Goal: Task Accomplishment & Management: Manage account settings

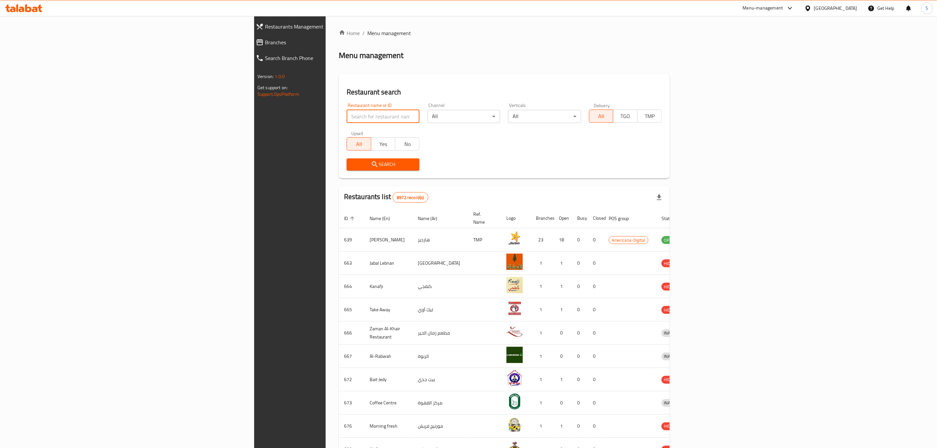
click at [347, 122] on input "search" at bounding box center [383, 116] width 73 height 13
type input "bo's"
click button "Search" at bounding box center [383, 164] width 73 height 12
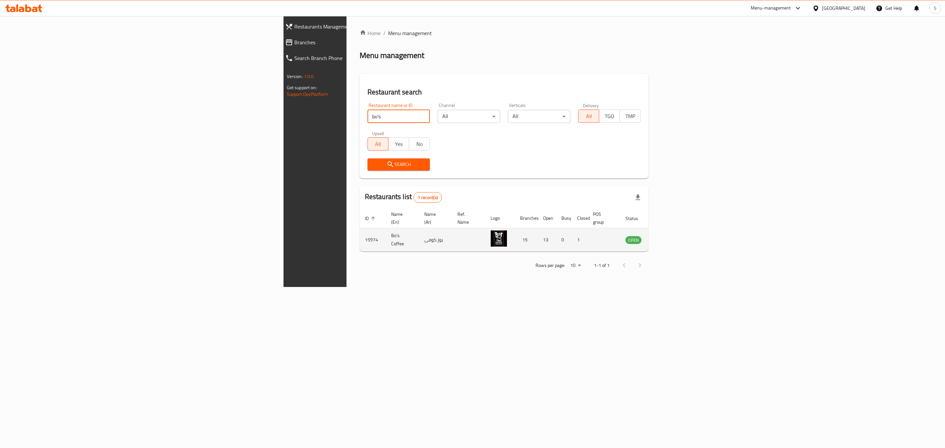
click at [667, 238] on icon "enhanced table" at bounding box center [663, 241] width 7 height 6
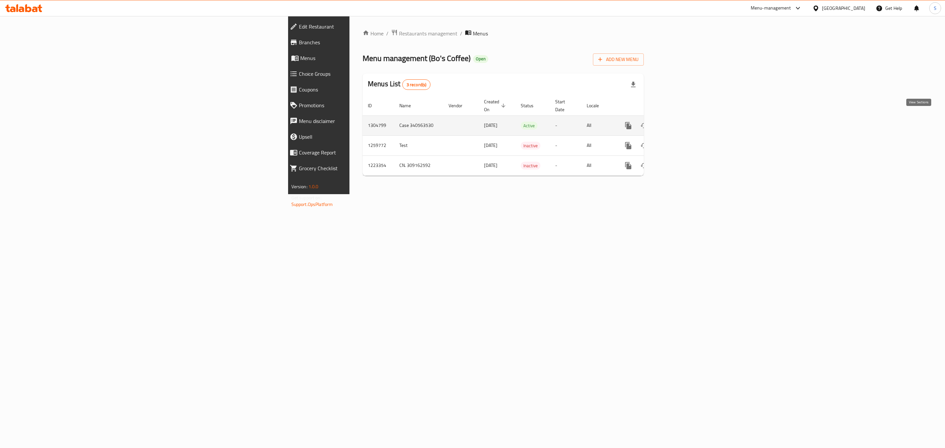
click at [679, 122] on icon "enhanced table" at bounding box center [676, 126] width 8 height 8
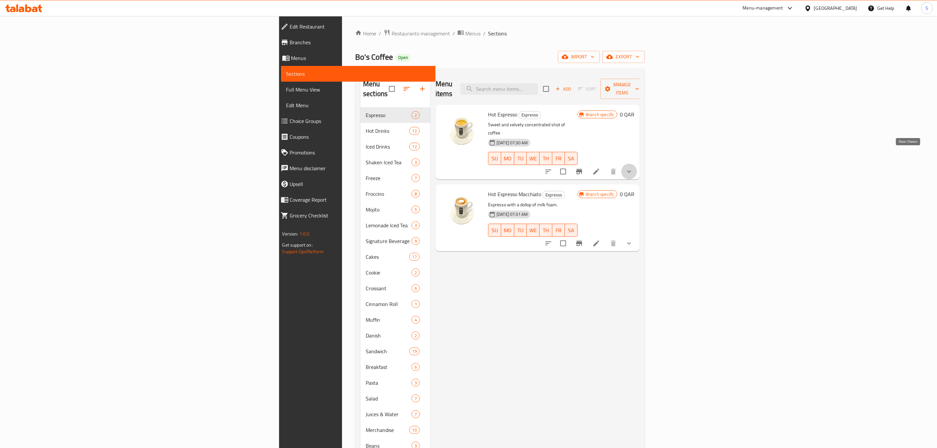
click at [633, 168] on icon "show more" at bounding box center [629, 172] width 8 height 8
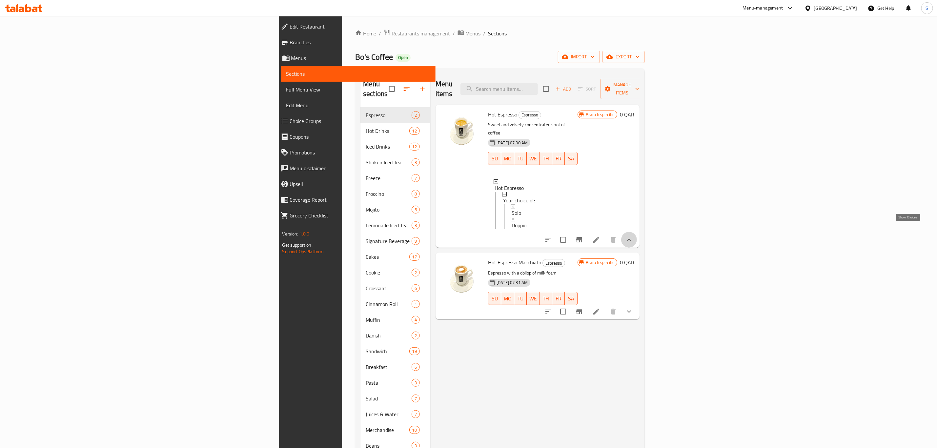
click at [633, 236] on icon "show more" at bounding box center [629, 240] width 8 height 8
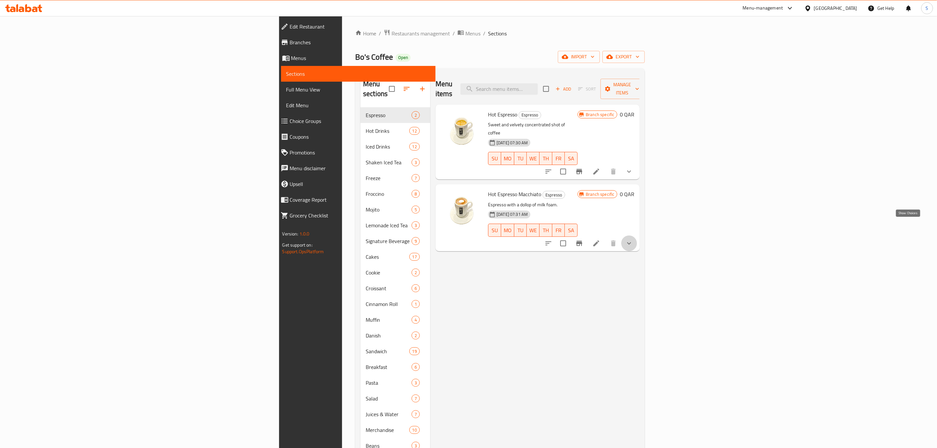
click at [633, 240] on icon "show more" at bounding box center [629, 244] width 8 height 8
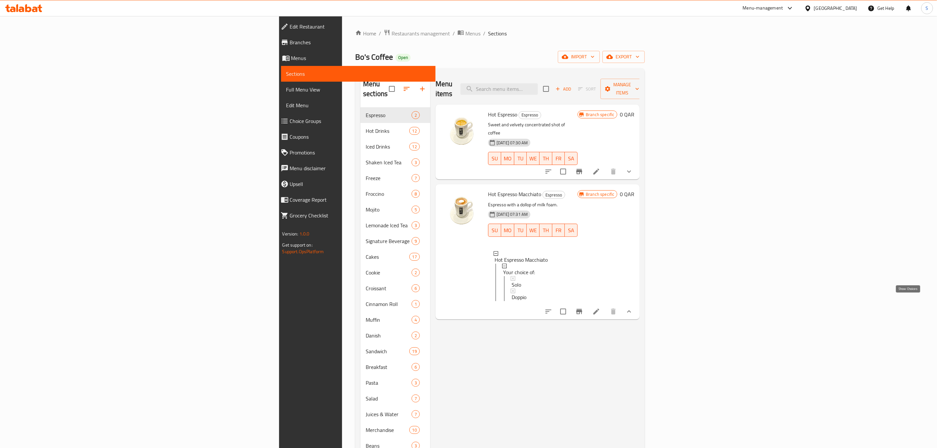
click at [633, 308] on icon "show more" at bounding box center [629, 312] width 8 height 8
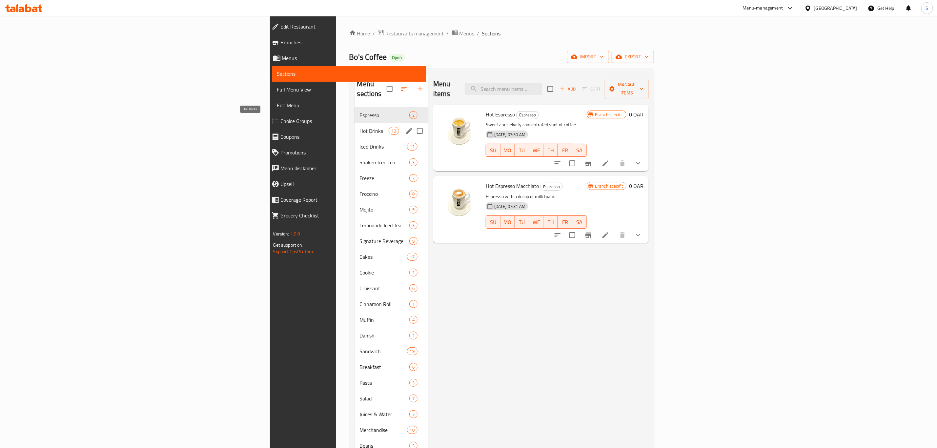
click at [360, 127] on span "Hot Drinks" at bounding box center [374, 131] width 29 height 8
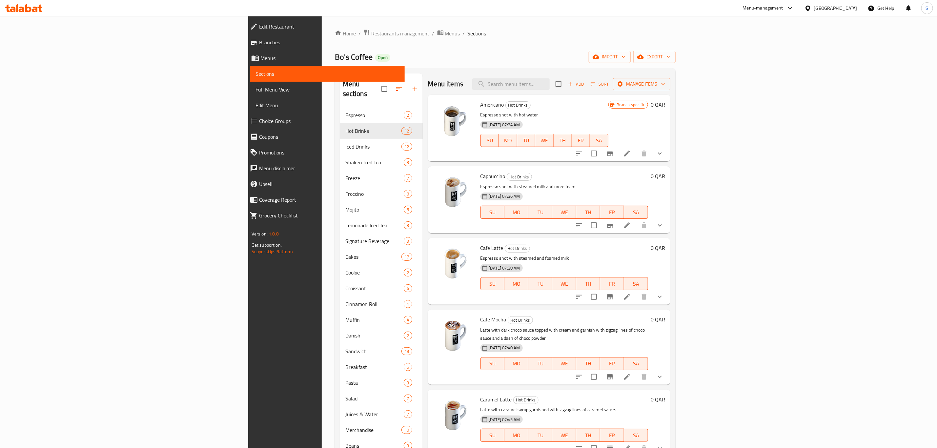
click at [664, 153] on icon "show more" at bounding box center [660, 154] width 8 height 8
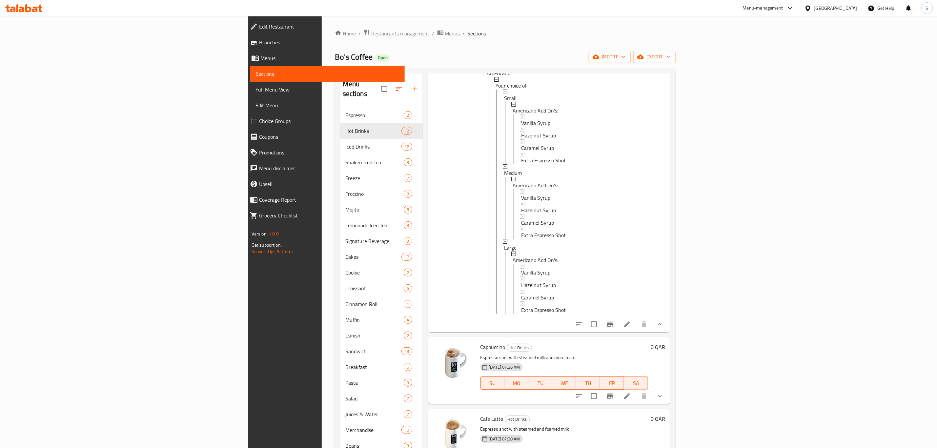
scroll to position [98, 0]
click at [668, 331] on button "show more" at bounding box center [660, 323] width 16 height 16
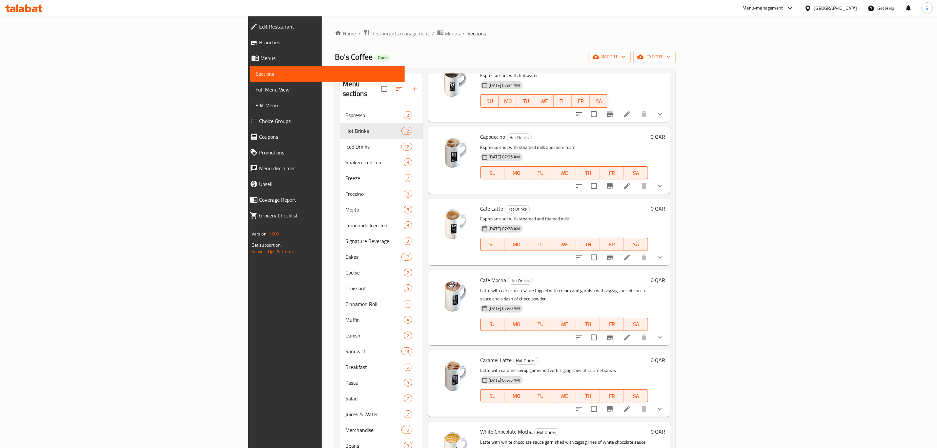
scroll to position [0, 0]
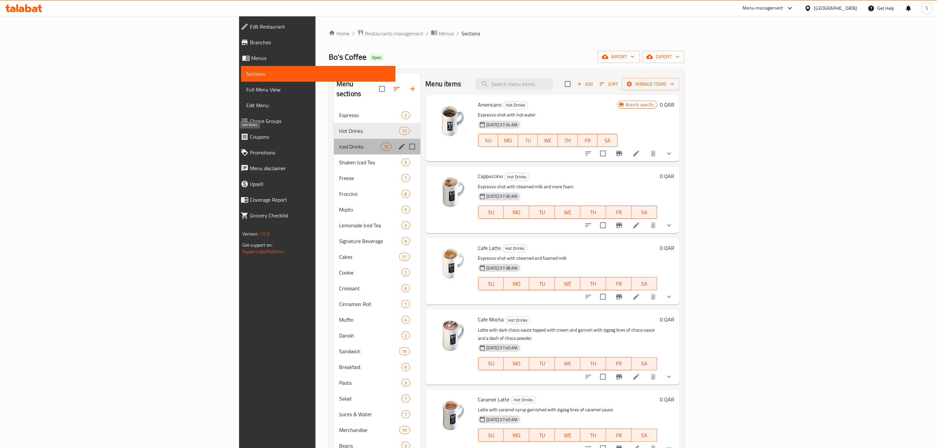
click at [339, 143] on span "Iced Drinks" at bounding box center [360, 147] width 42 height 8
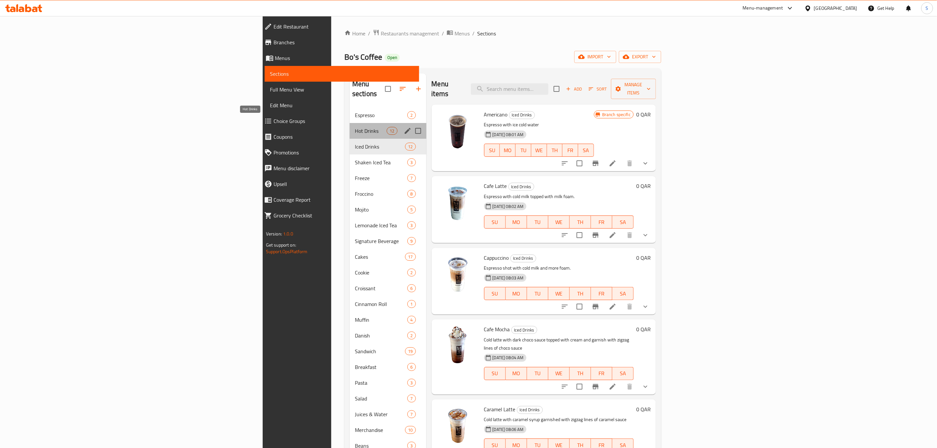
click at [355, 127] on span "Hot Drinks" at bounding box center [371, 131] width 32 height 8
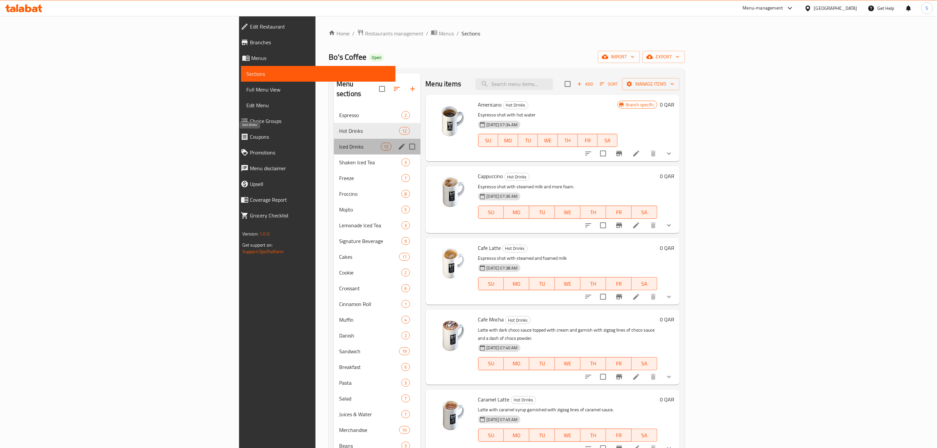
click at [339, 143] on span "Iced Drinks" at bounding box center [360, 147] width 42 height 8
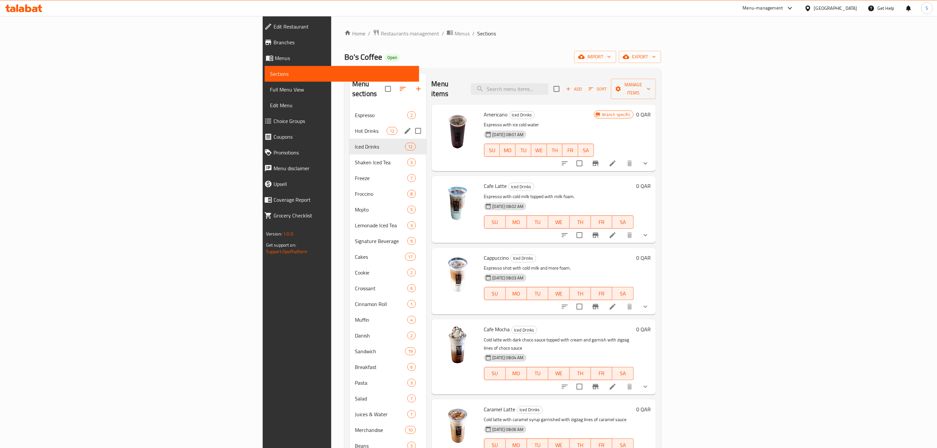
click at [350, 123] on div "Hot Drinks 12" at bounding box center [388, 131] width 77 height 16
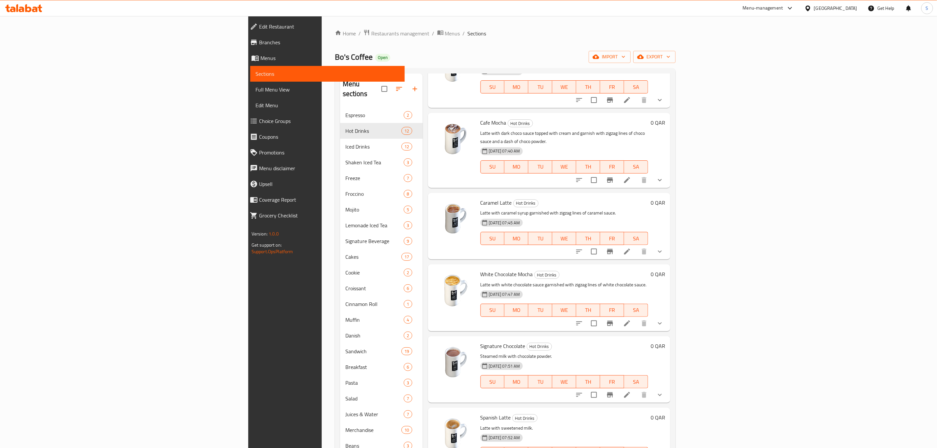
scroll to position [246, 0]
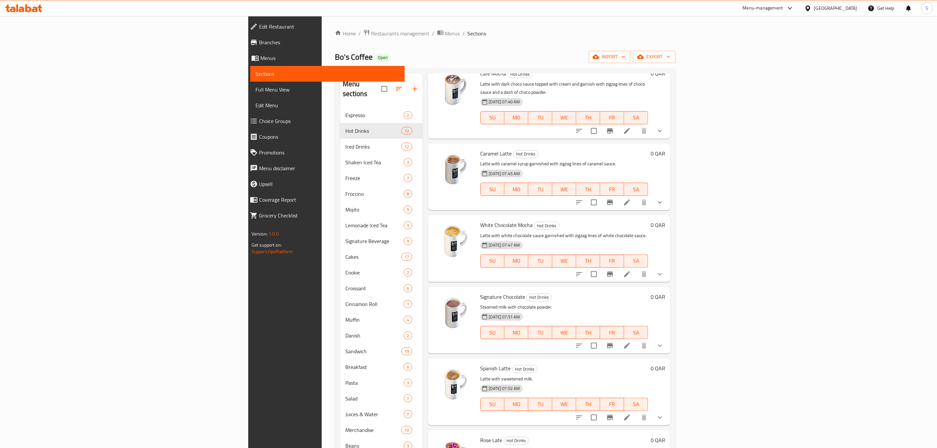
drag, startPoint x: 864, startPoint y: 122, endPoint x: 679, endPoint y: 150, distance: 186.4
click at [649, 167] on div "10-08-2025 07:45 AM SU MO TU WE TH FR SA" at bounding box center [564, 184] width 173 height 35
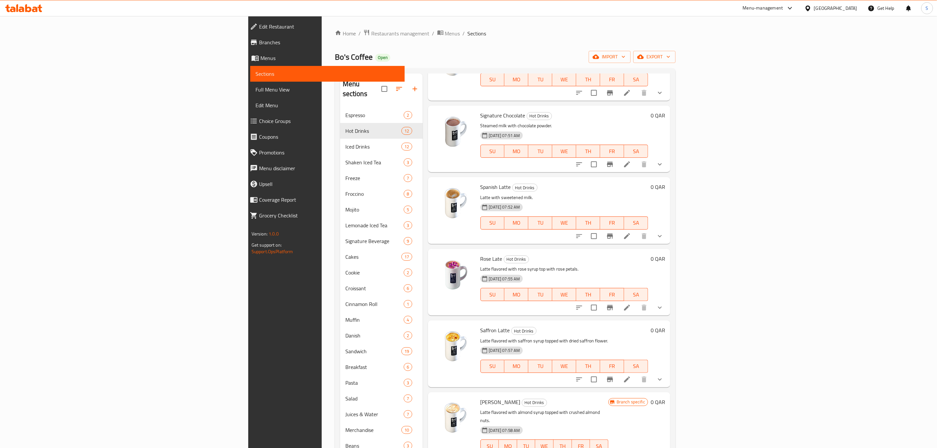
scroll to position [92, 0]
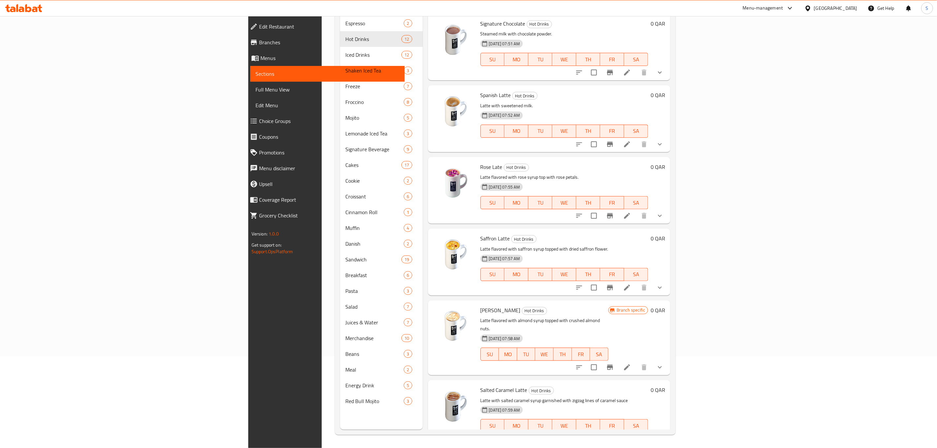
drag, startPoint x: 874, startPoint y: 351, endPoint x: 715, endPoint y: 256, distance: 185.6
click at [651, 252] on div "10-08-2025 07:57 AM SU MO TU WE TH FR SA" at bounding box center [564, 269] width 173 height 35
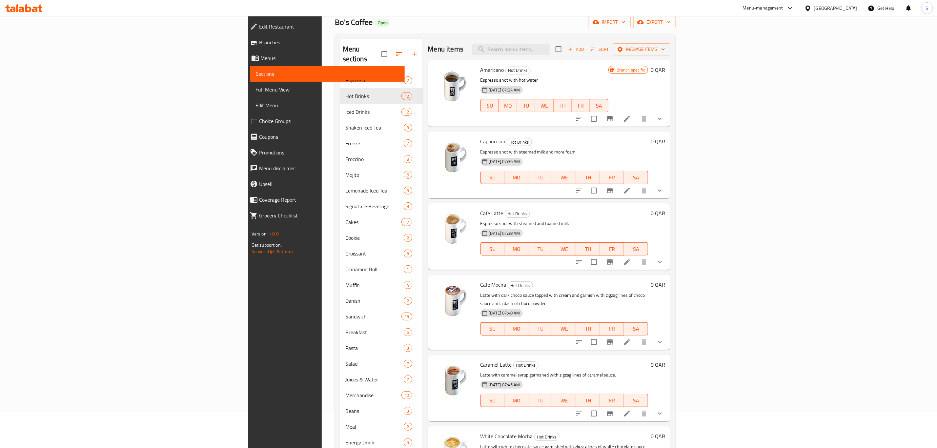
scroll to position [0, 0]
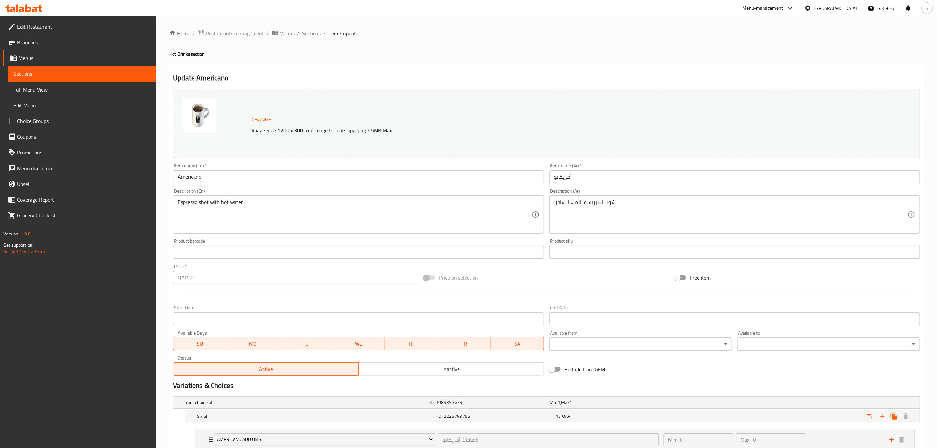
click at [260, 180] on input "Americano" at bounding box center [358, 176] width 371 height 13
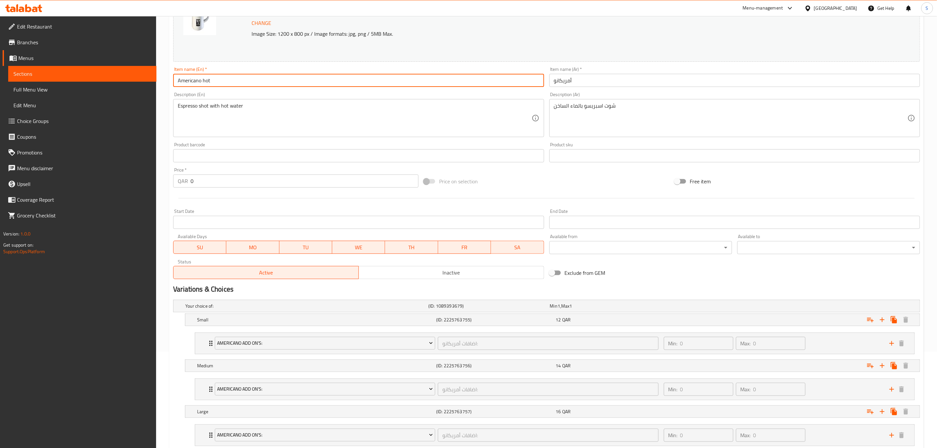
scroll to position [142, 0]
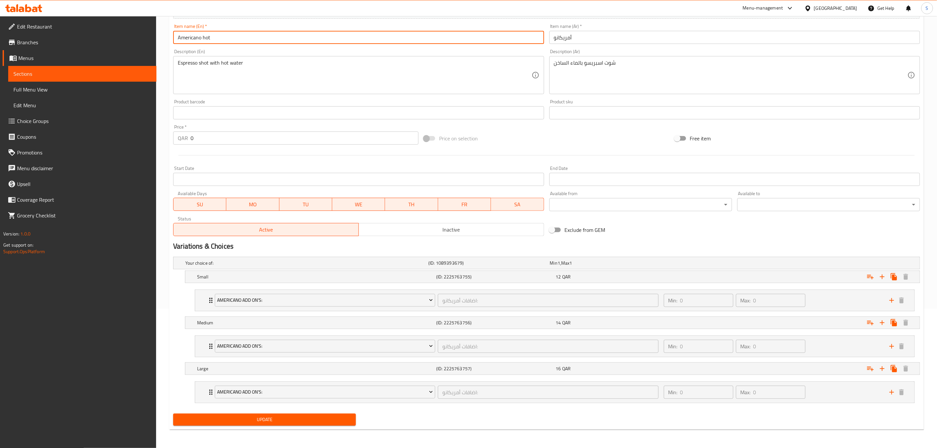
type input "Americano hot"
click at [272, 419] on span "Update" at bounding box center [264, 420] width 172 height 8
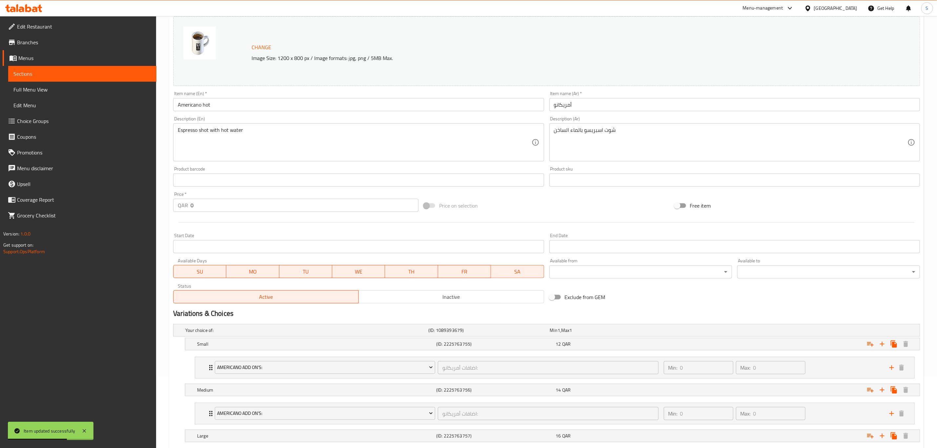
scroll to position [0, 0]
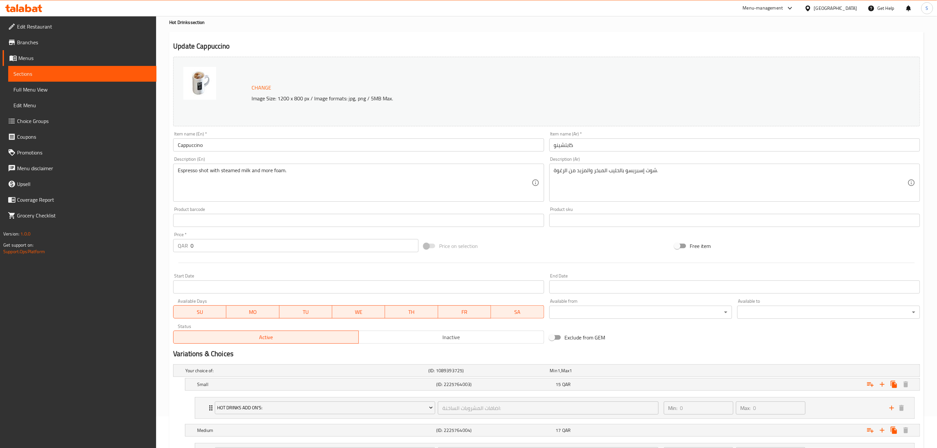
scroll to position [49, 0]
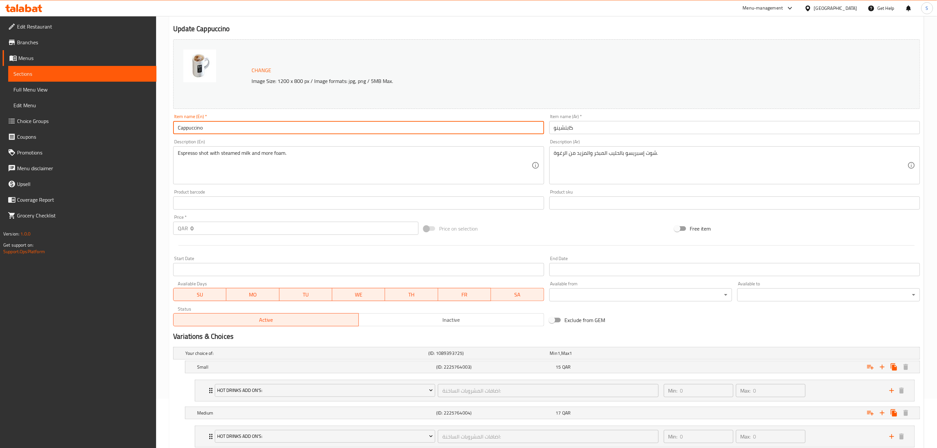
click at [240, 130] on input "Cappuccino" at bounding box center [358, 127] width 371 height 13
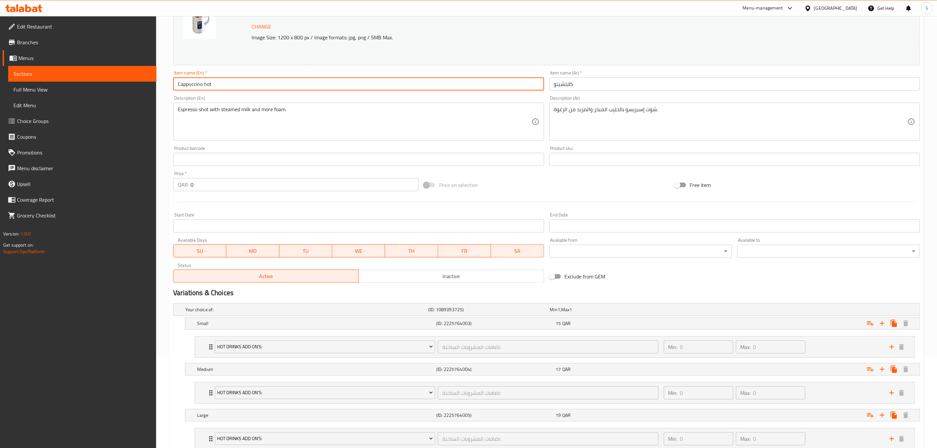
scroll to position [142, 0]
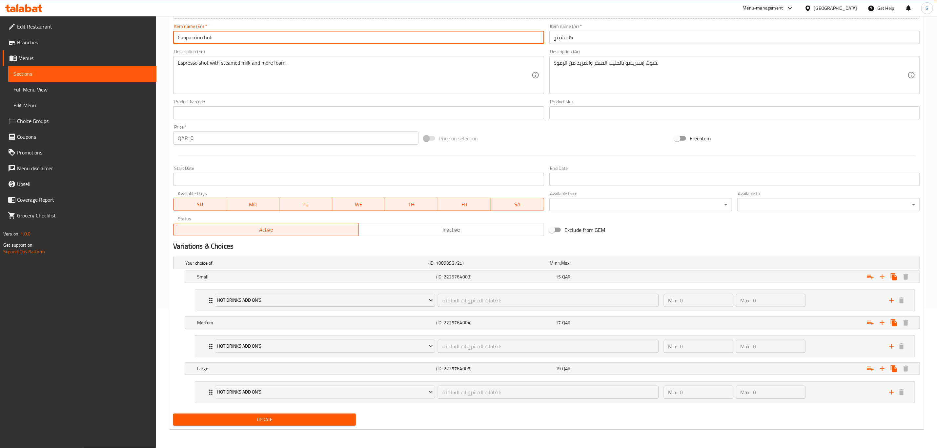
type input "Cappuccino hot"
click at [269, 421] on span "Update" at bounding box center [264, 420] width 172 height 8
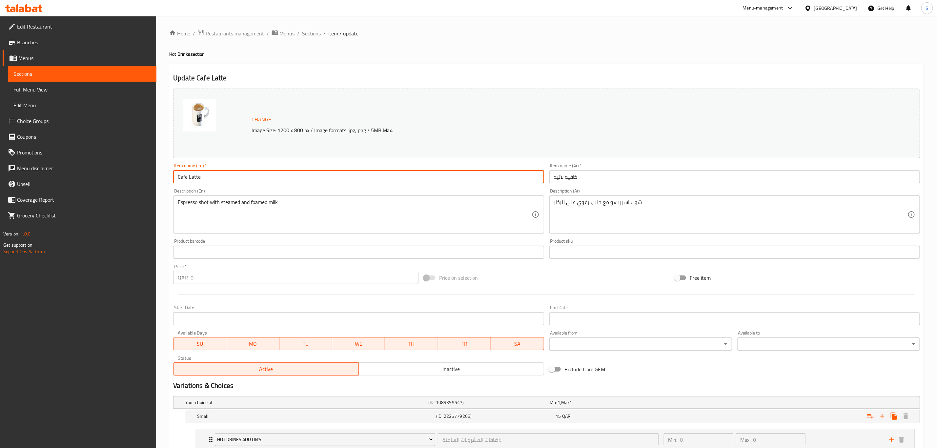
click at [229, 176] on input "Cafe Latte" at bounding box center [358, 176] width 371 height 13
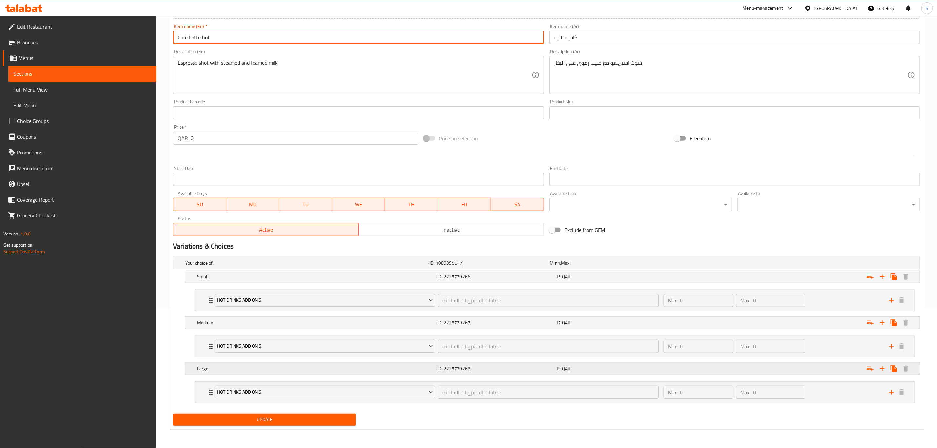
scroll to position [142, 0]
type input "Cafe Latte hot"
click at [268, 416] on span "Update" at bounding box center [264, 420] width 172 height 8
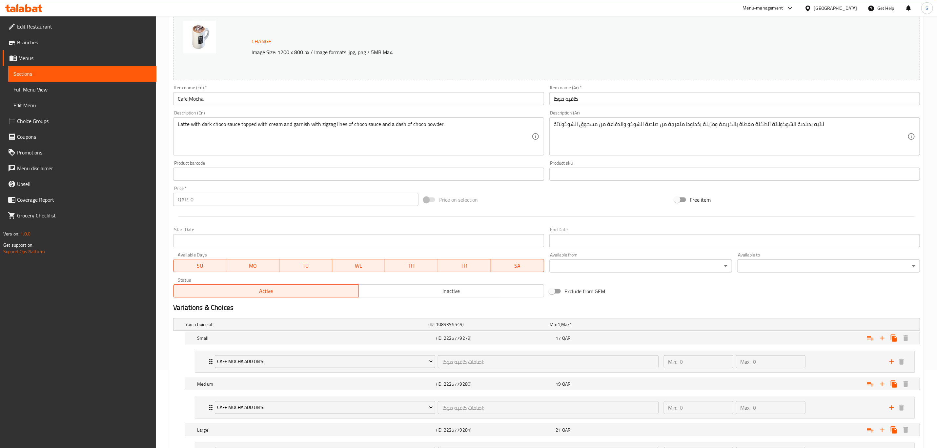
scroll to position [98, 0]
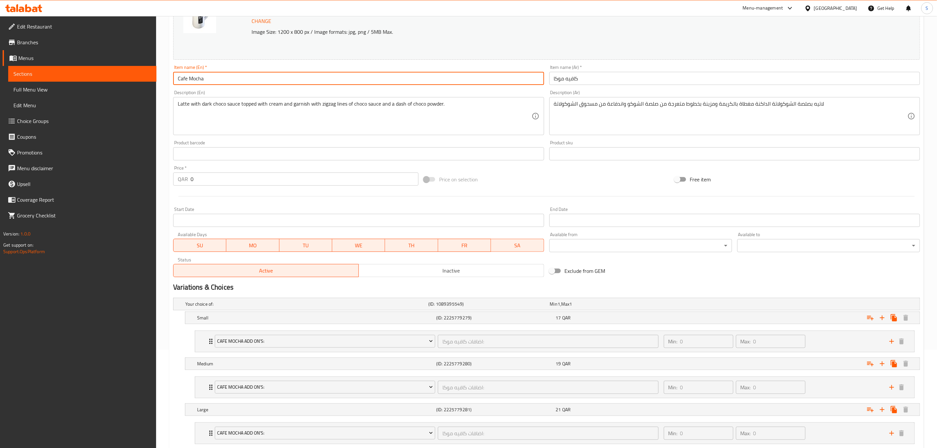
click at [250, 78] on input "Cafe Mocha" at bounding box center [358, 78] width 371 height 13
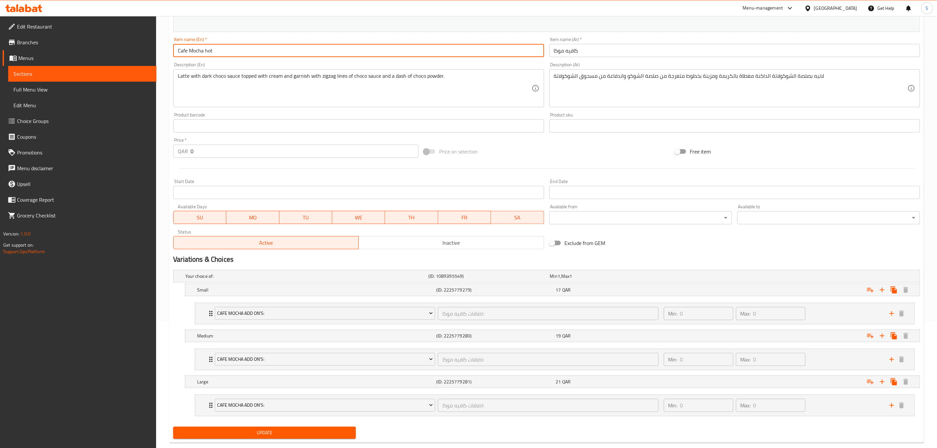
scroll to position [142, 0]
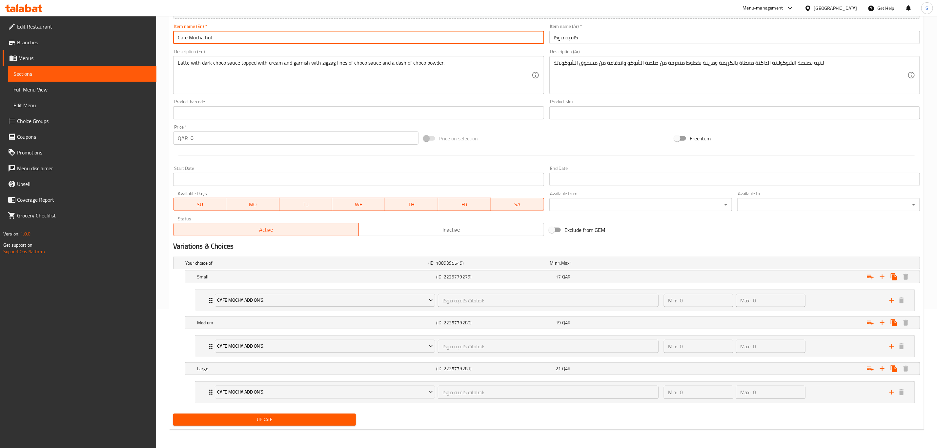
type input "Cafe Mocha hot"
click at [267, 418] on span "Update" at bounding box center [264, 420] width 172 height 8
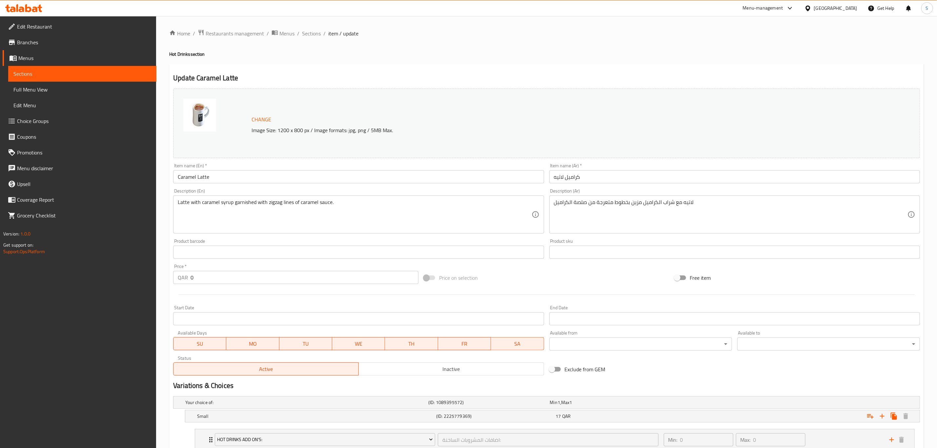
click at [232, 179] on input "Caramel Latte" at bounding box center [358, 176] width 371 height 13
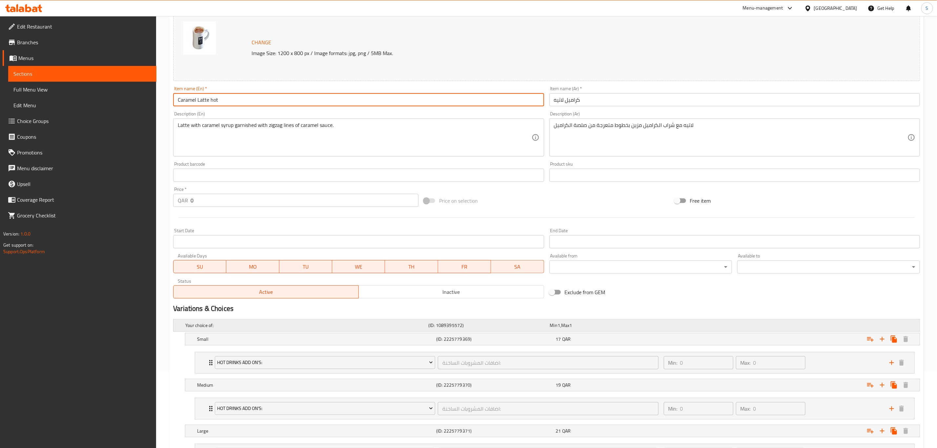
scroll to position [142, 0]
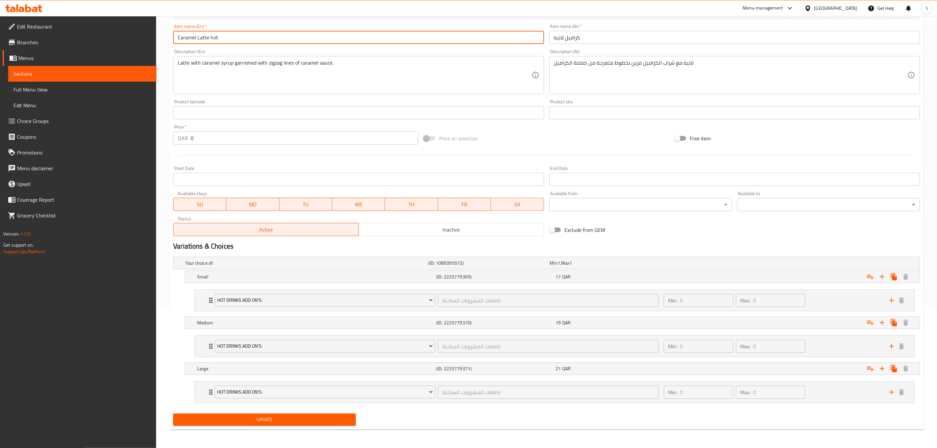
type input "Caramel Latte hot"
click at [288, 422] on span "Update" at bounding box center [264, 420] width 172 height 8
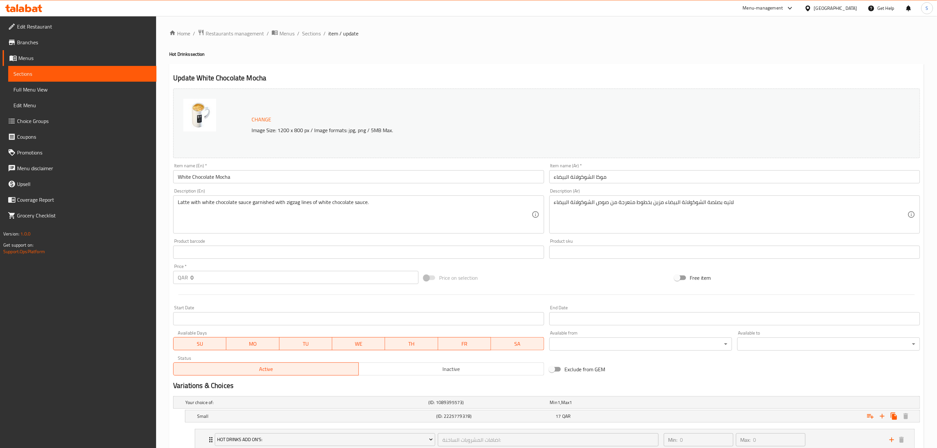
click at [252, 176] on input "White Chocolate Mocha" at bounding box center [358, 176] width 371 height 13
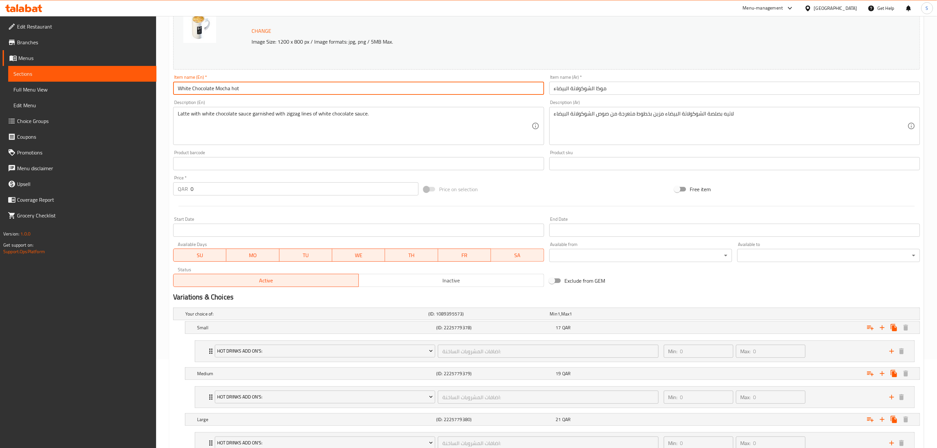
scroll to position [142, 0]
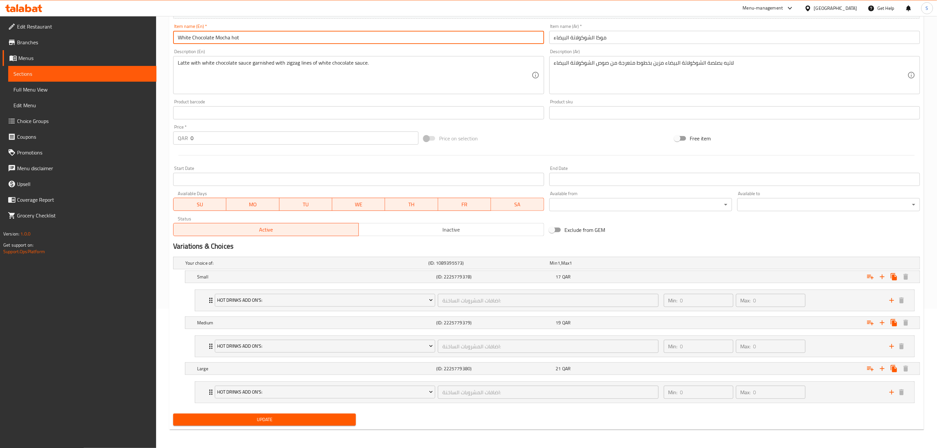
type input "White Chocolate Mocha hot"
click at [263, 418] on span "Update" at bounding box center [264, 420] width 172 height 8
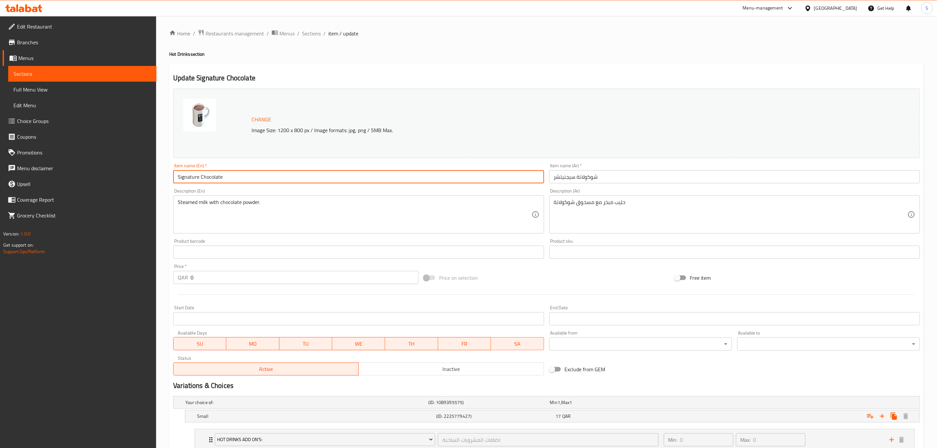
click at [261, 176] on input "Signature Chocolate" at bounding box center [358, 176] width 371 height 13
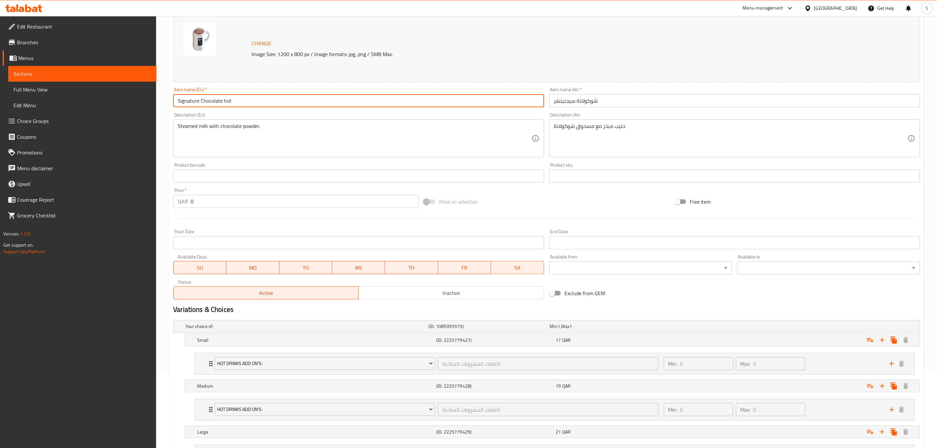
scroll to position [142, 0]
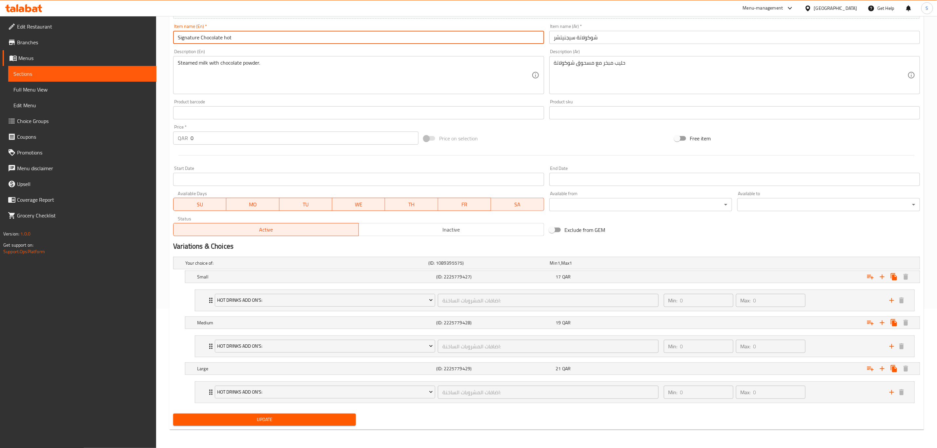
type input "Signature Chocolate hot"
click at [277, 424] on button "Update" at bounding box center [264, 420] width 183 height 12
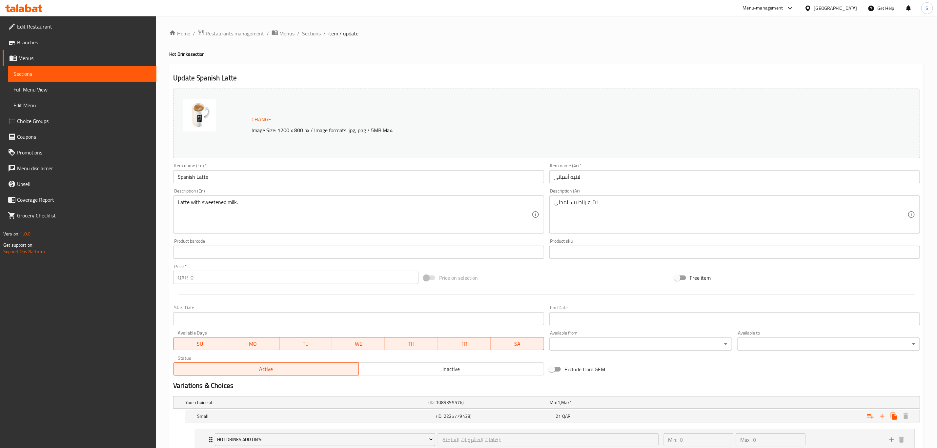
click at [271, 170] on div "Item name (En)   * Spanish Latte Item name (En) *" at bounding box center [358, 173] width 371 height 20
click at [262, 180] on input "Spanish Latte" at bounding box center [358, 176] width 371 height 13
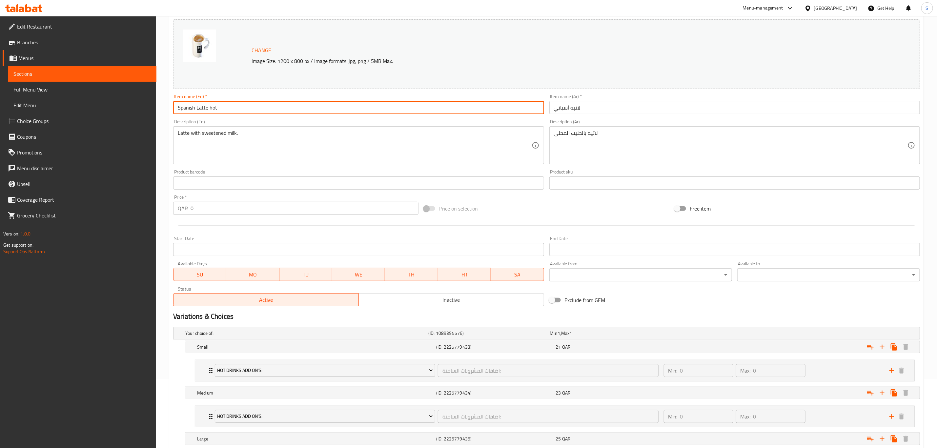
scroll to position [142, 0]
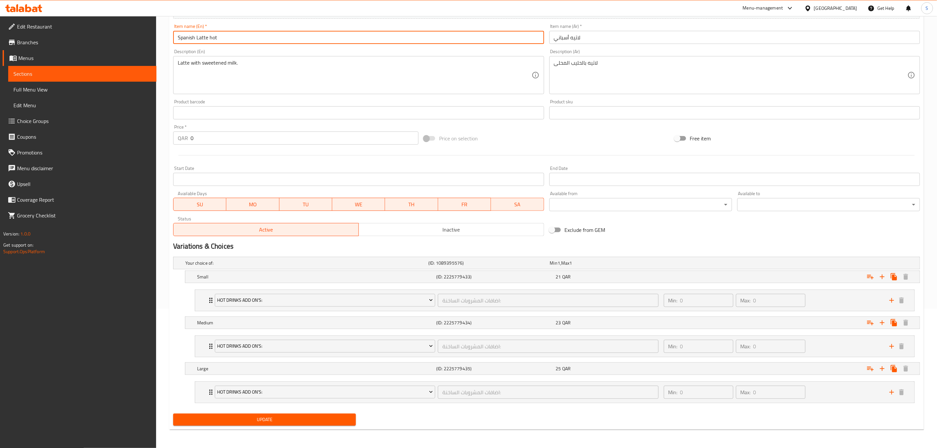
type input "Spanish Latte hot"
click at [271, 416] on span "Update" at bounding box center [264, 420] width 172 height 8
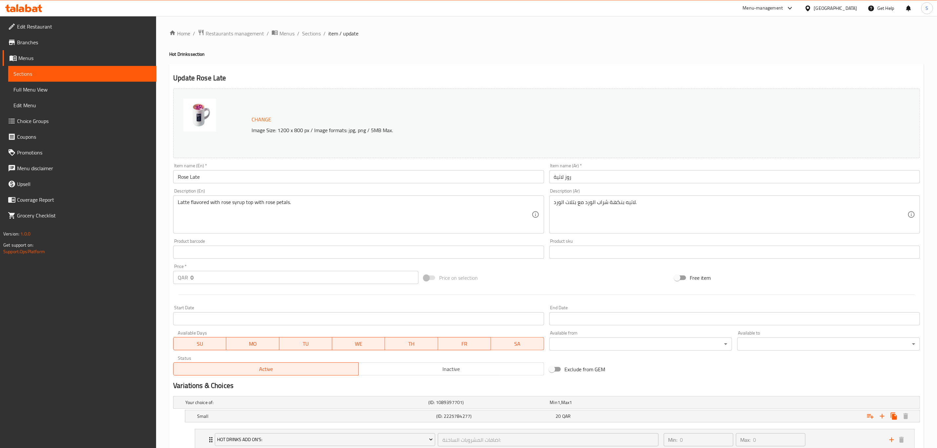
click at [278, 180] on input "Rose Late" at bounding box center [358, 176] width 371 height 13
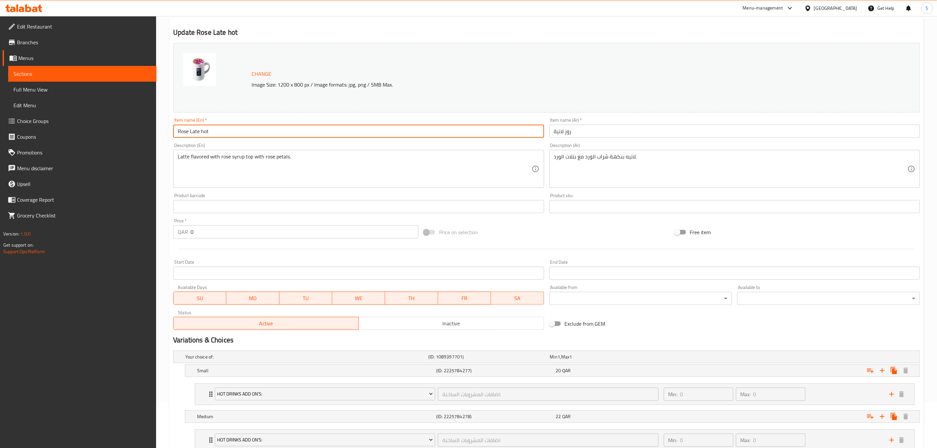
scroll to position [142, 0]
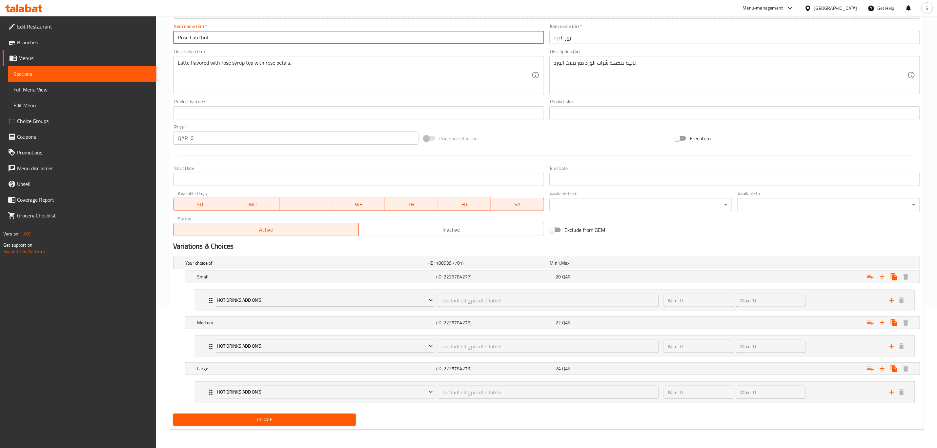
type input "Rose Late hot"
click at [253, 418] on span "Update" at bounding box center [264, 420] width 172 height 8
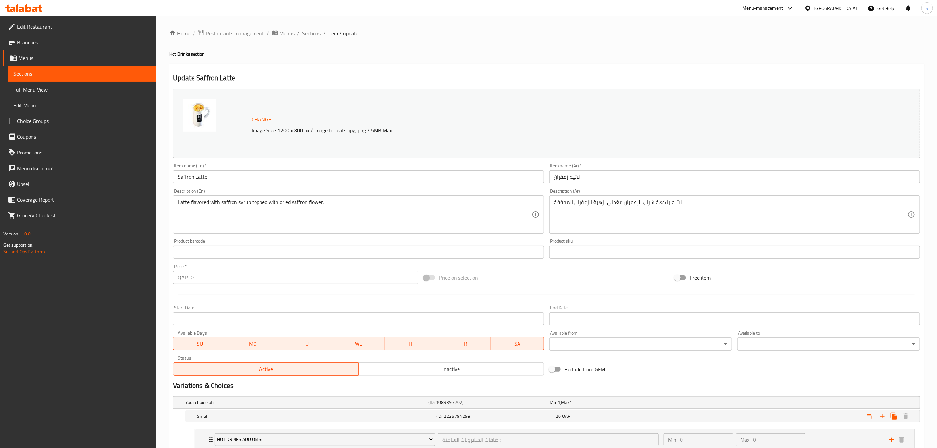
click at [238, 177] on input "Saffron Latte" at bounding box center [358, 176] width 371 height 13
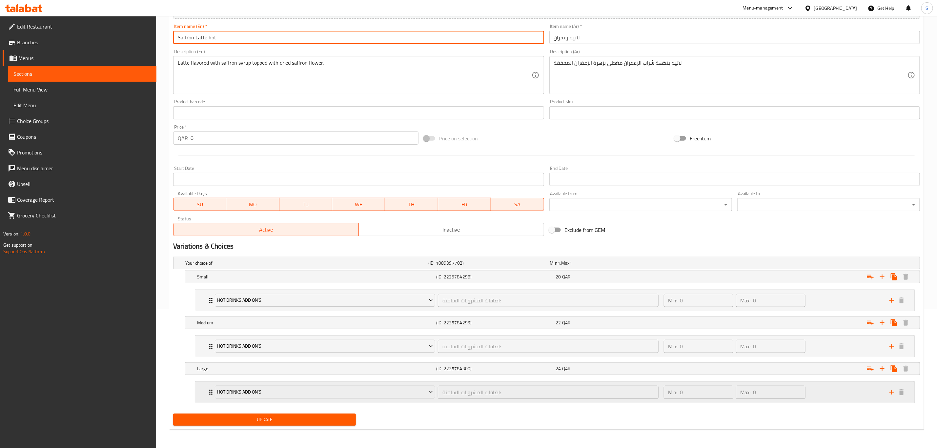
scroll to position [142, 0]
type input "Saffron Latte hot"
drag, startPoint x: 271, startPoint y: 419, endPoint x: 461, endPoint y: 307, distance: 220.6
click at [271, 420] on span "Update" at bounding box center [264, 420] width 172 height 8
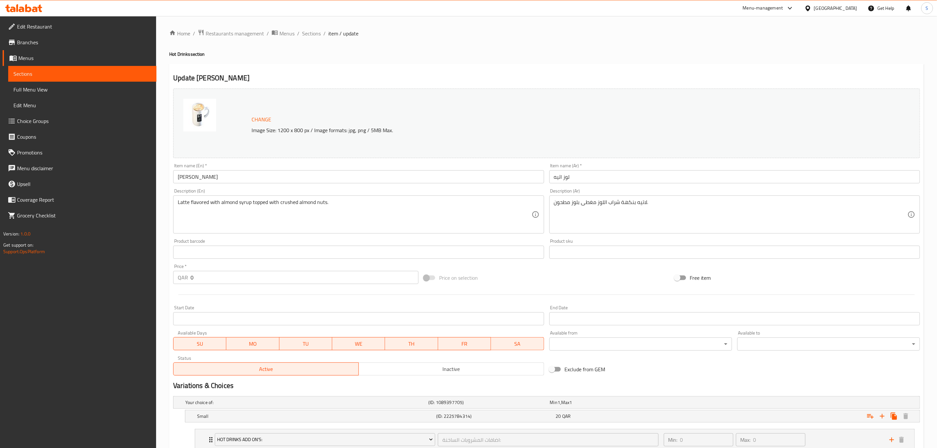
click at [305, 177] on input "[PERSON_NAME]" at bounding box center [358, 176] width 371 height 13
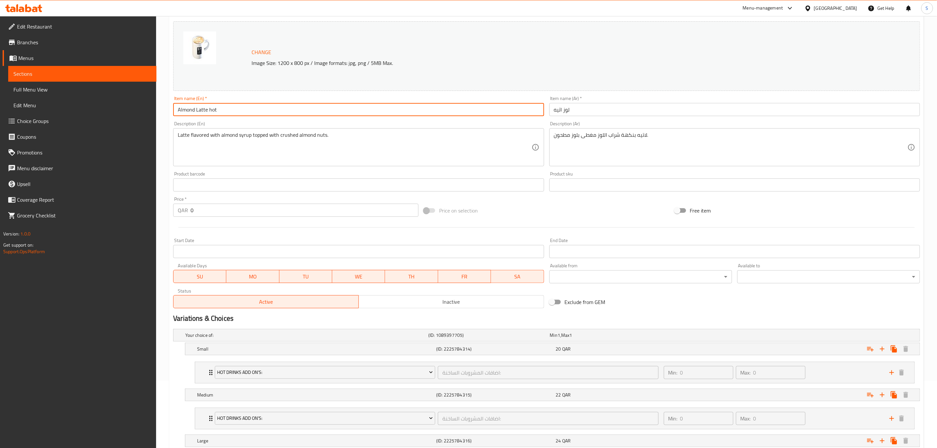
scroll to position [142, 0]
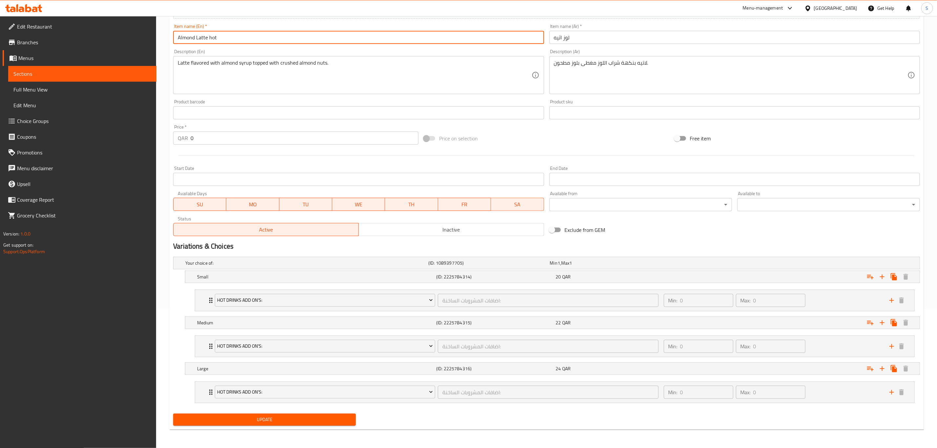
type input "Almond Latte hot"
drag, startPoint x: 277, startPoint y: 418, endPoint x: 316, endPoint y: 380, distance: 54.8
click at [278, 418] on span "Update" at bounding box center [264, 420] width 172 height 8
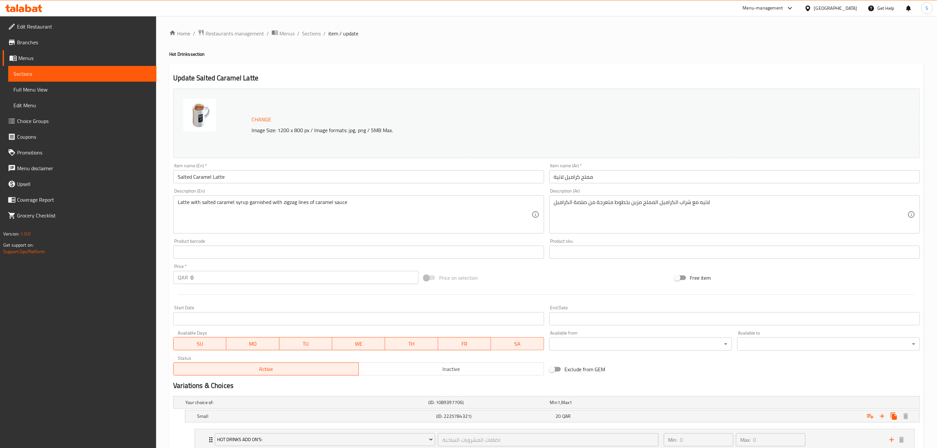
click at [239, 181] on input "Salted Caramel Latte" at bounding box center [358, 176] width 371 height 13
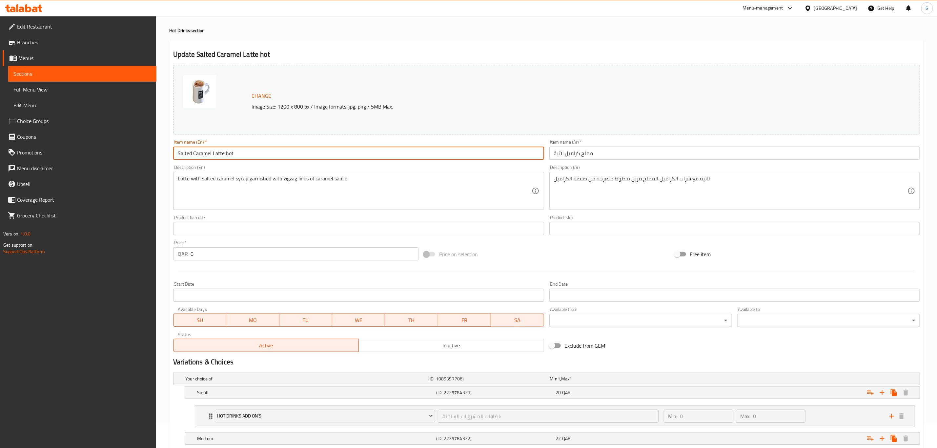
scroll to position [142, 0]
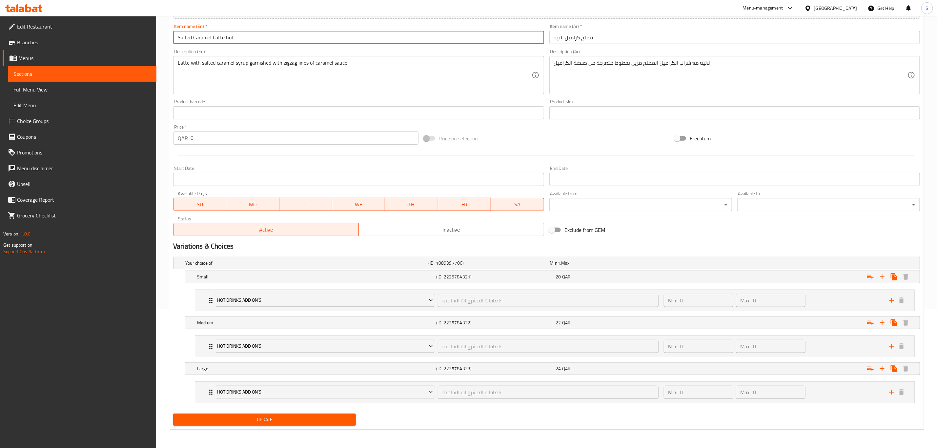
type input "Salted Caramel Latte hot"
click at [246, 423] on span "Update" at bounding box center [264, 420] width 172 height 8
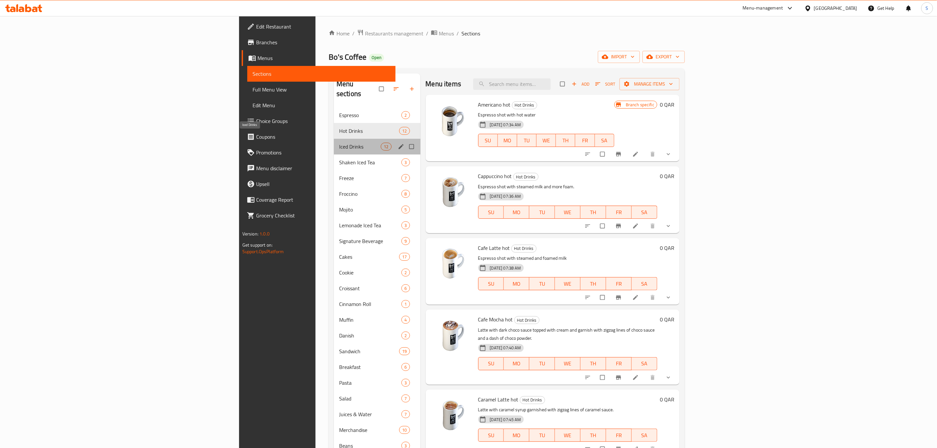
click at [339, 143] on span "Iced Drinks" at bounding box center [360, 147] width 42 height 8
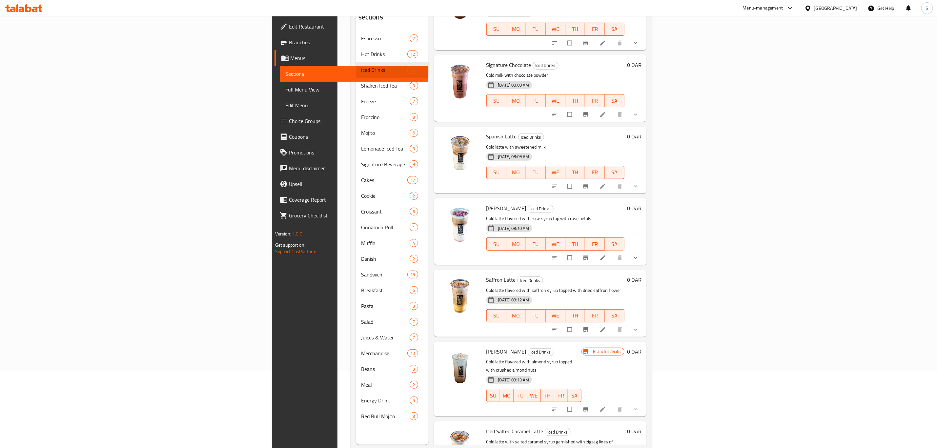
scroll to position [92, 0]
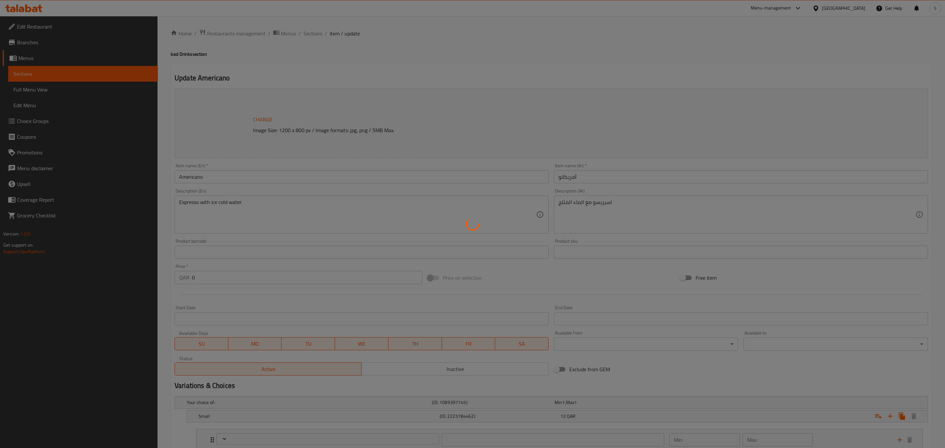
type input "اضافات المشروبات الباردة:"
type input "0"
type input "اضافات المشروبات الباردة:"
type input "0"
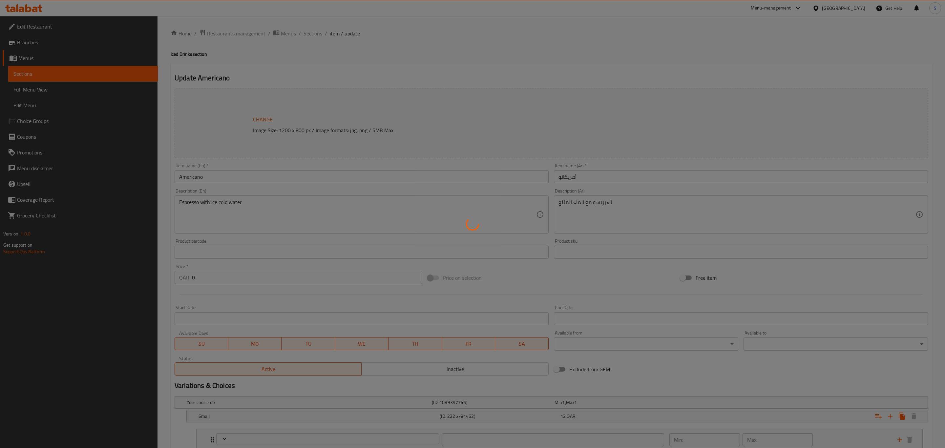
type input "0"
type input "اضافات المشروبات الباردة:"
type input "0"
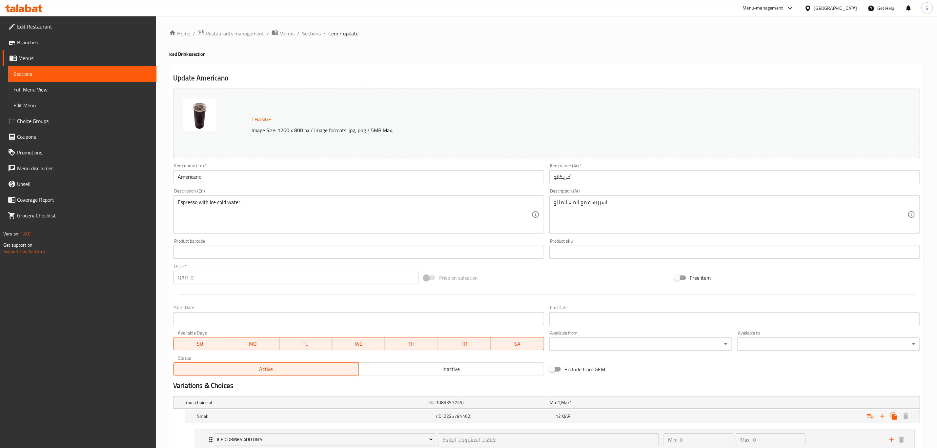
click at [289, 179] on input "Americano" at bounding box center [358, 176] width 371 height 13
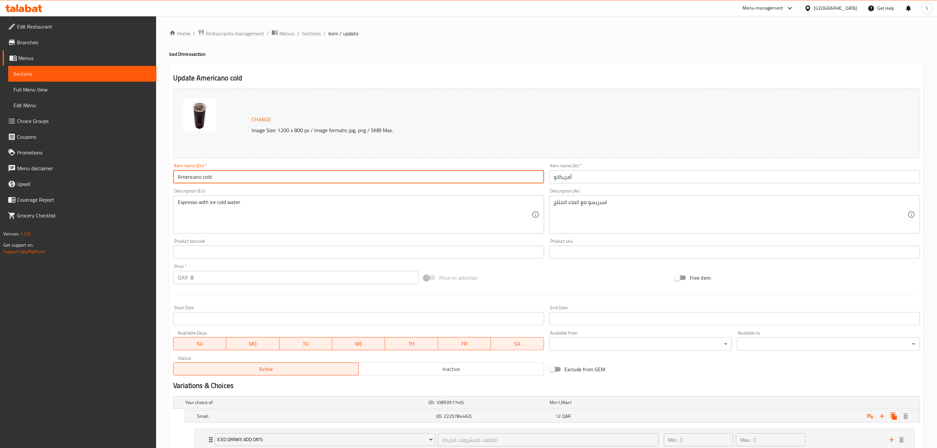
click at [208, 177] on input "Americano cold" at bounding box center [358, 176] width 371 height 13
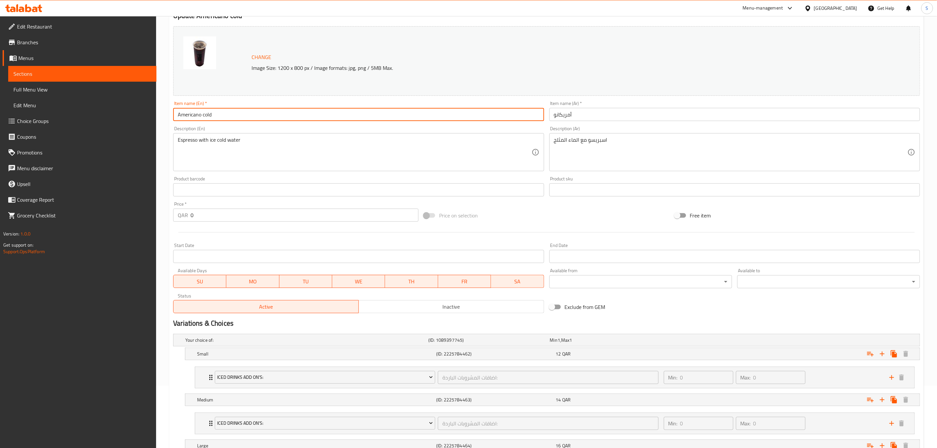
scroll to position [142, 0]
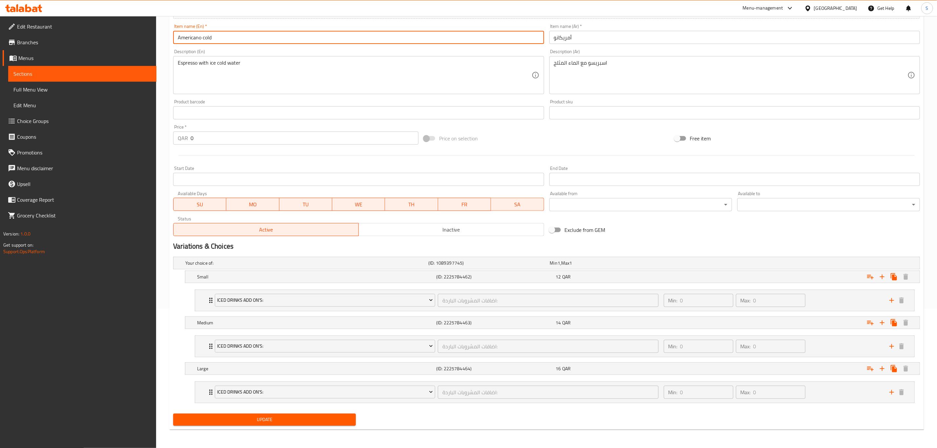
type input "Americano cold"
click at [282, 416] on span "Update" at bounding box center [264, 420] width 172 height 8
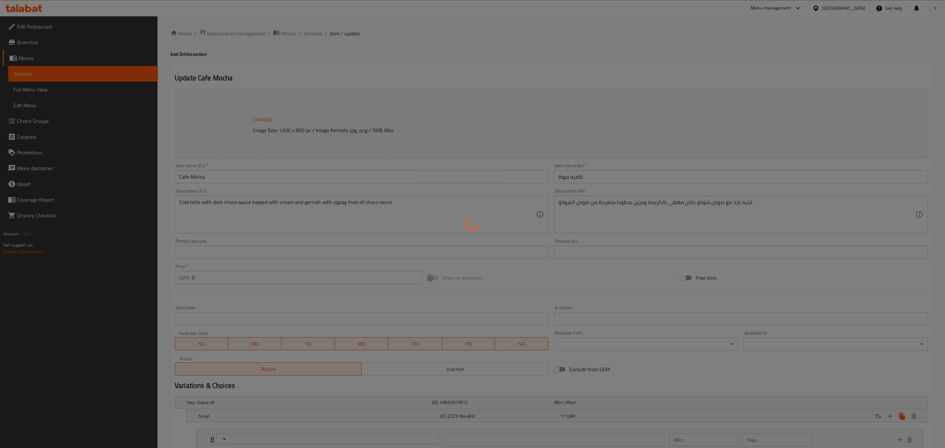
type input "اضافات كافيه موكا مثلج:"
type input "0"
type input "اضافات كافيه موكا مثلج:"
type input "0"
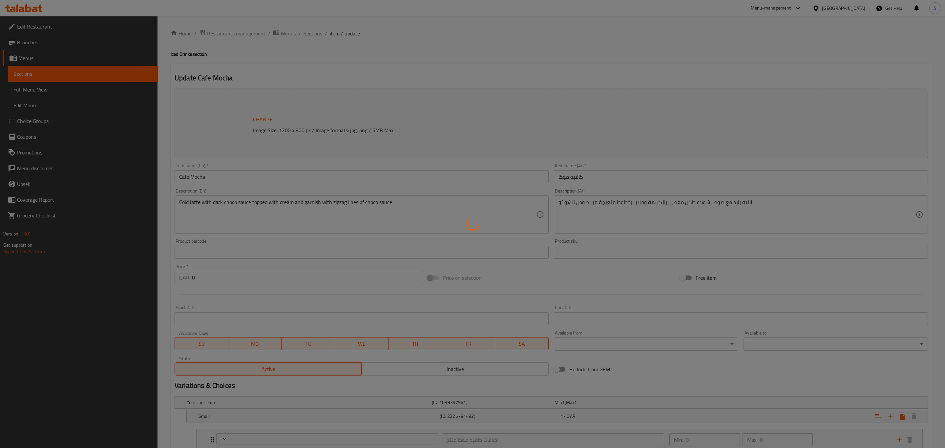
type input "0"
type input "اضافات كافيه موكا مثلج:"
type input "0"
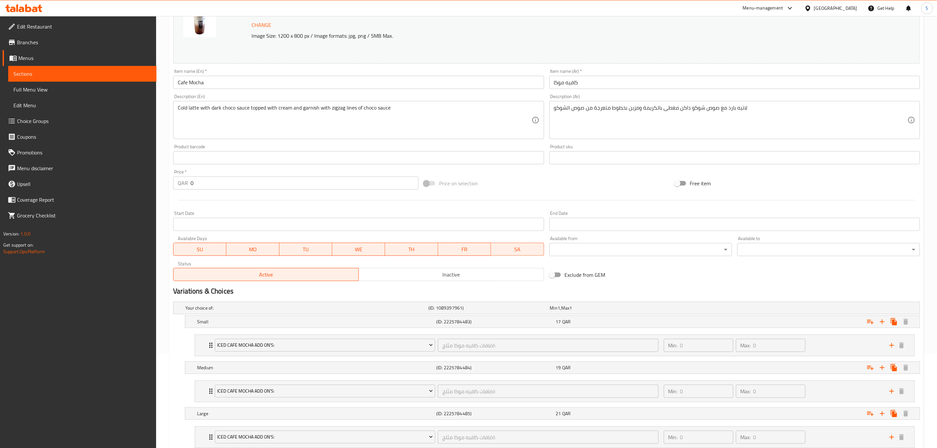
scroll to position [98, 0]
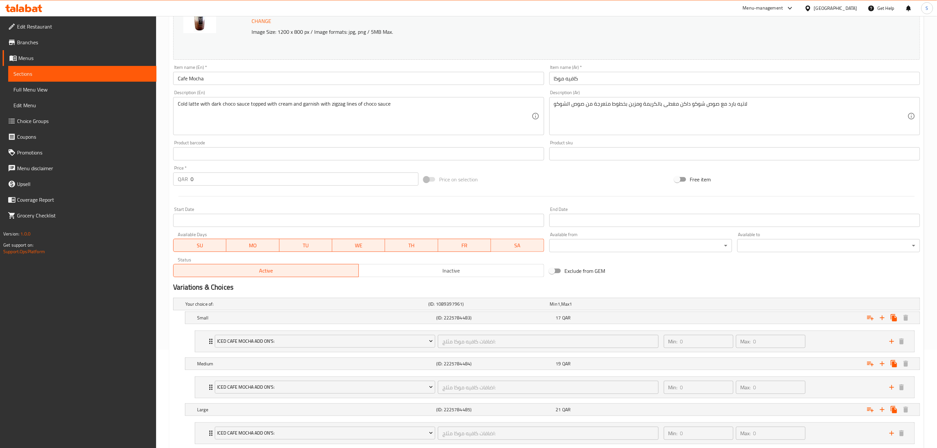
click at [258, 77] on input "Cafe Mocha" at bounding box center [358, 78] width 371 height 13
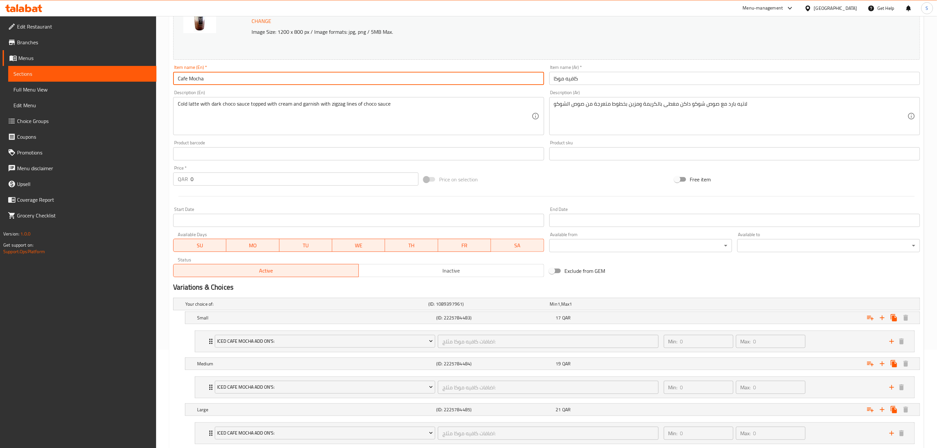
paste input "cold"
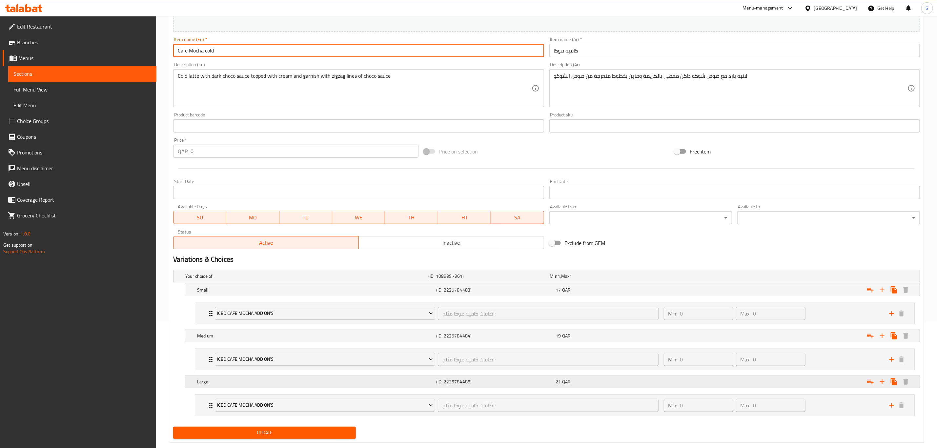
scroll to position [142, 0]
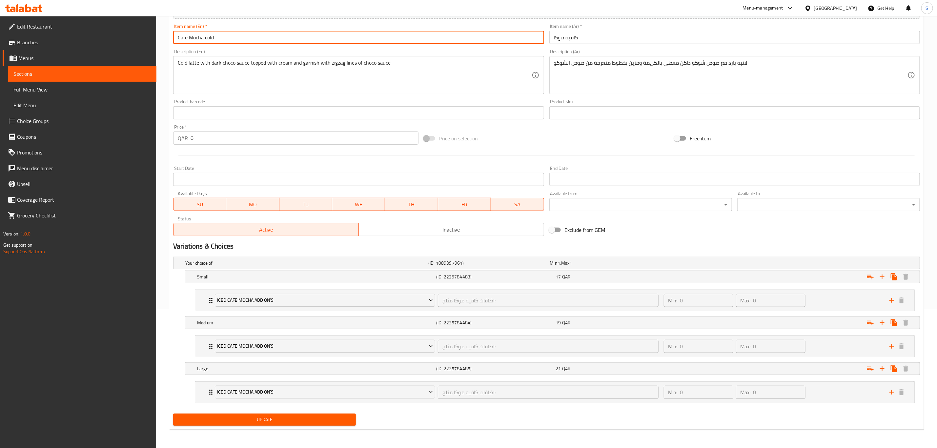
type input "Cafe Mocha cold"
click at [285, 417] on span "Update" at bounding box center [264, 420] width 172 height 8
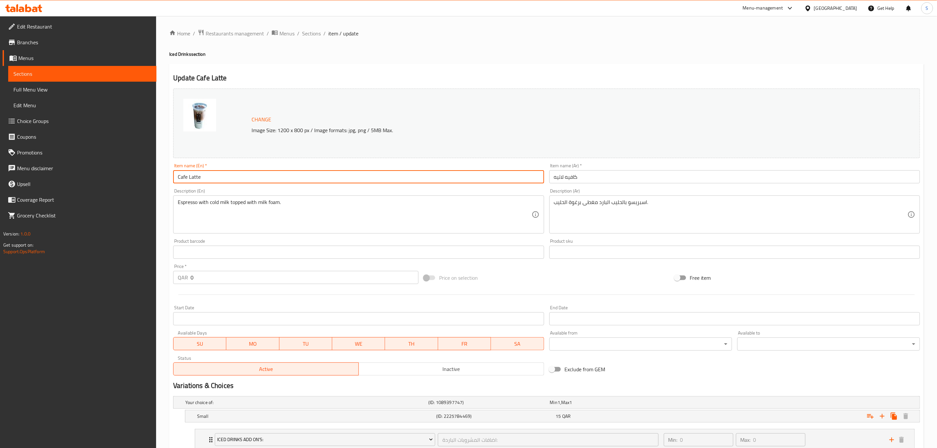
click at [284, 175] on input "Cafe Latte" at bounding box center [358, 176] width 371 height 13
paste input "cold"
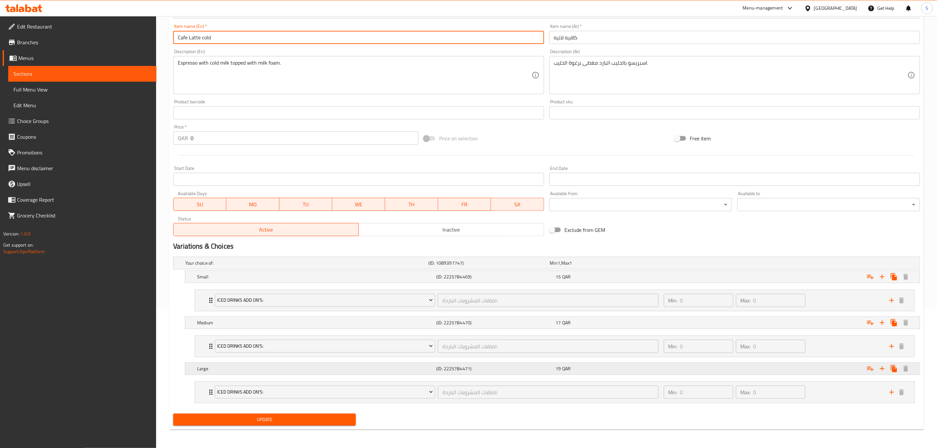
scroll to position [142, 0]
type input "Cafe Latte cold"
click at [294, 420] on span "Update" at bounding box center [264, 420] width 172 height 8
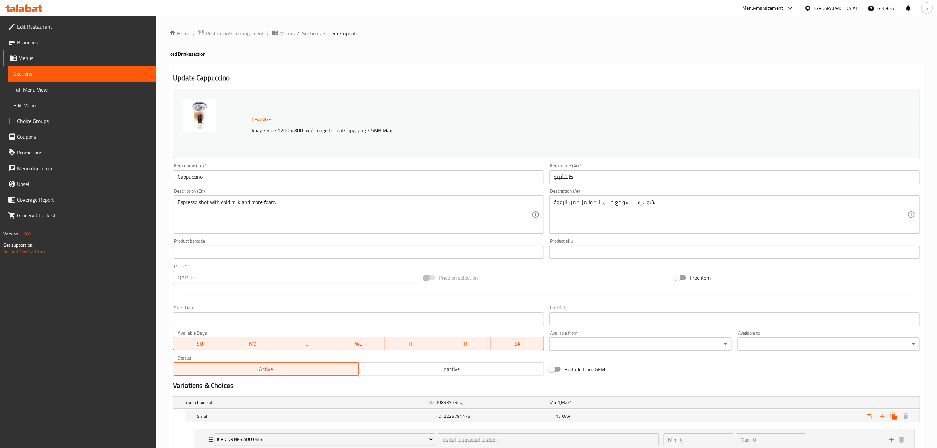
click at [261, 180] on input "Cappuccino" at bounding box center [358, 176] width 371 height 13
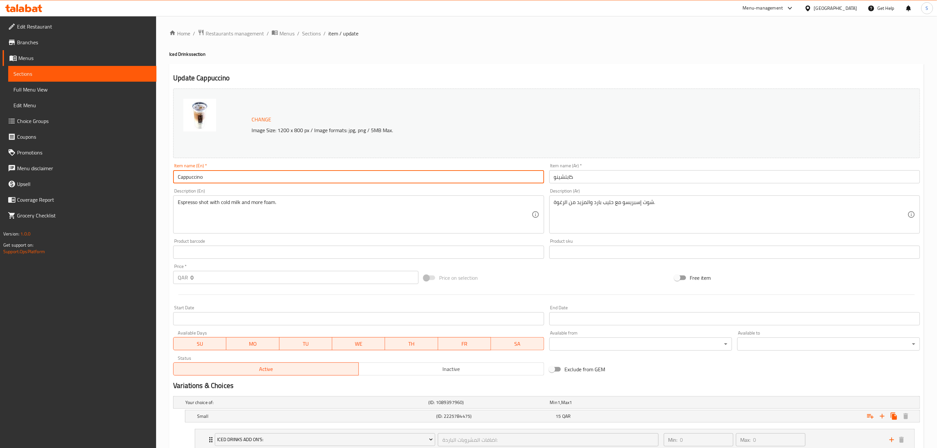
paste input "cold"
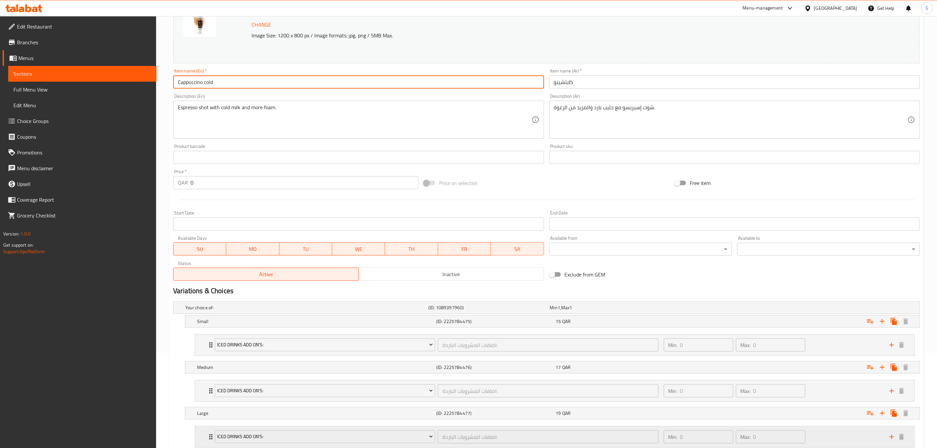
scroll to position [142, 0]
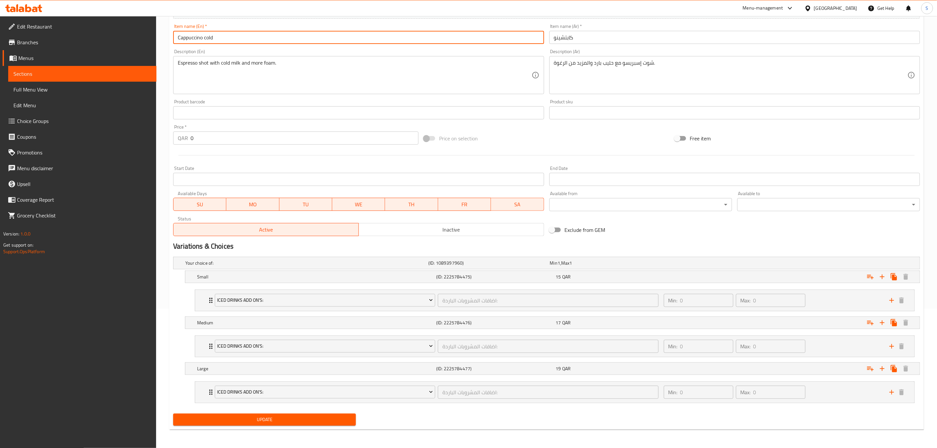
type input "Cappuccino cold"
click at [306, 414] on button "Update" at bounding box center [264, 420] width 183 height 12
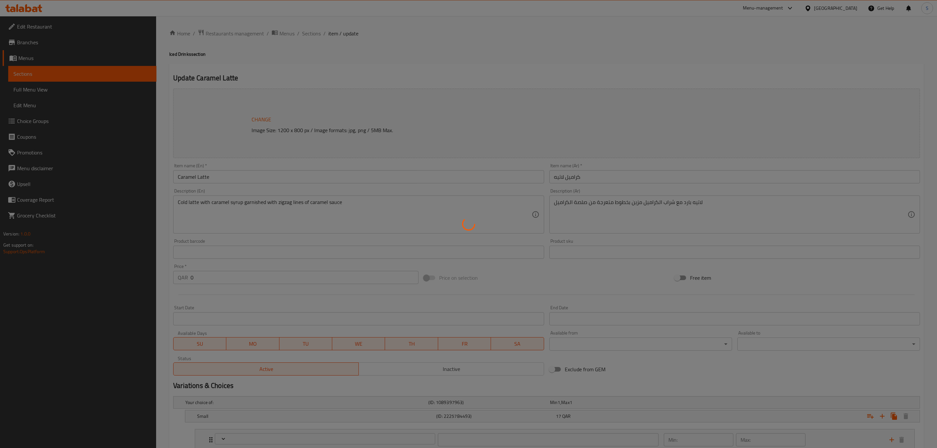
type input "اضافات المشروبات الباردة:"
type input "0"
type input "اضافات المشروبات الباردة:"
type input "0"
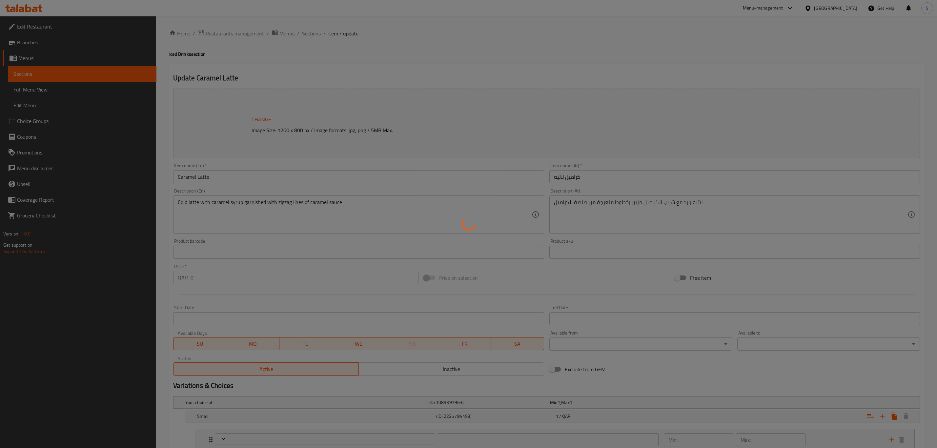
type input "0"
type input "اضافات المشروبات الباردة:"
type input "0"
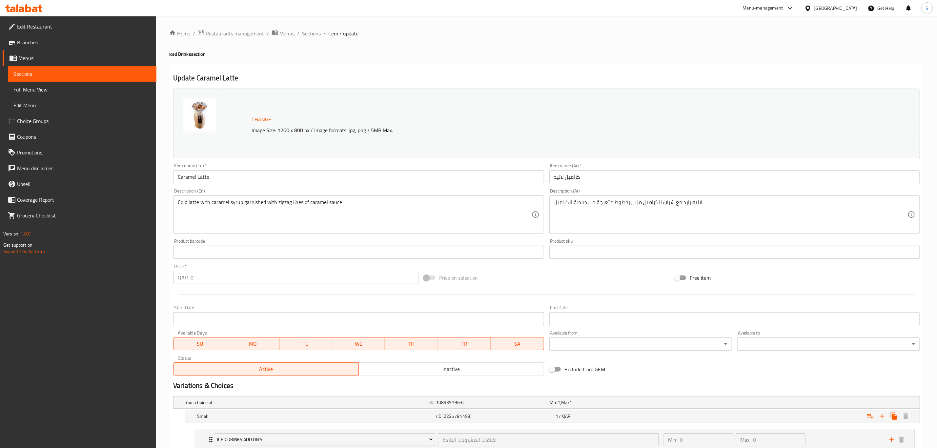
click at [286, 177] on input "Caramel Latte" at bounding box center [358, 176] width 371 height 13
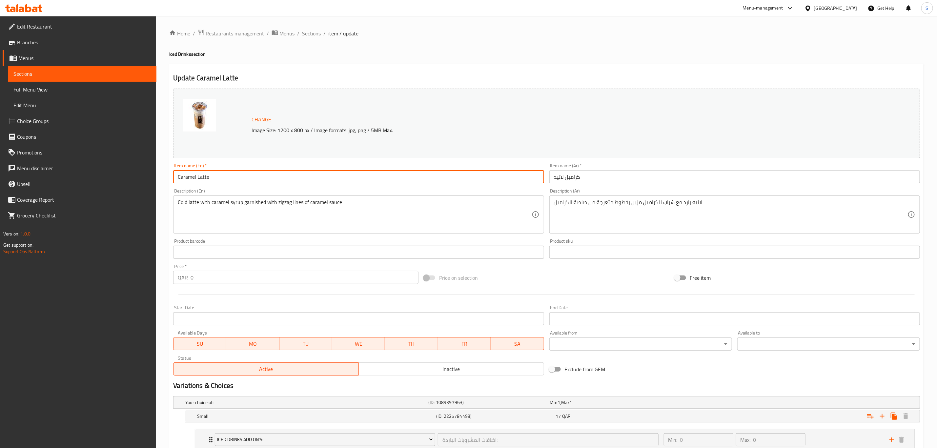
paste input "cold"
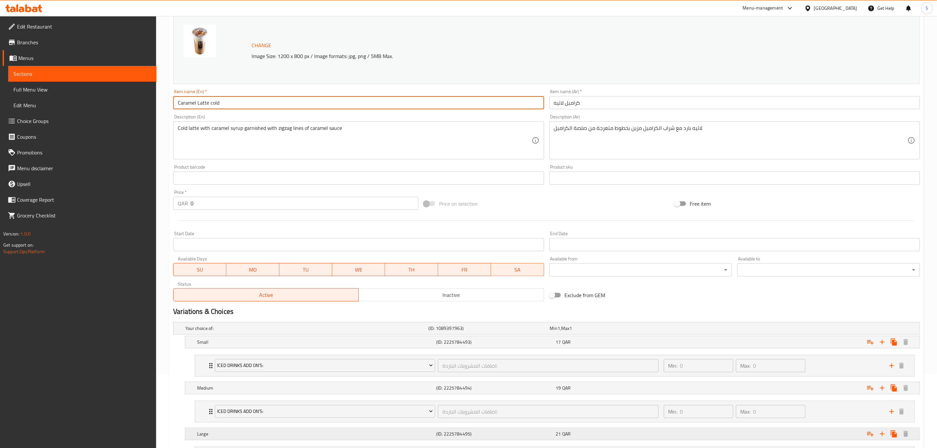
scroll to position [142, 0]
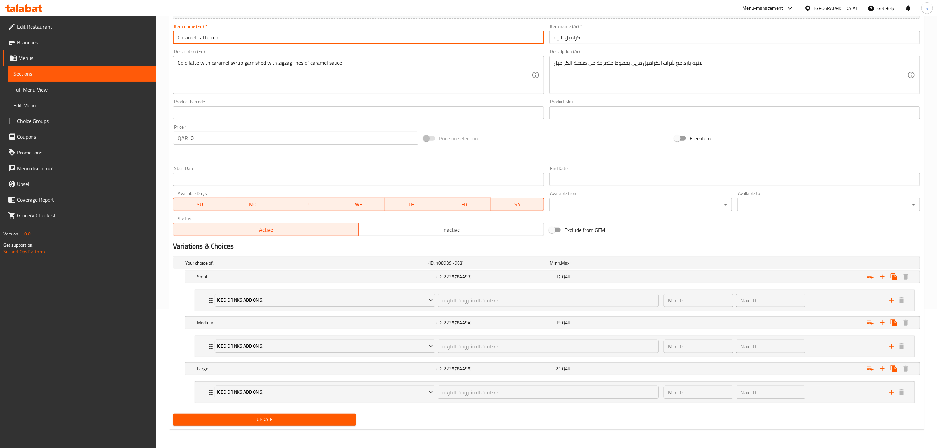
type input "Caramel Latte cold"
click at [283, 418] on span "Update" at bounding box center [264, 420] width 172 height 8
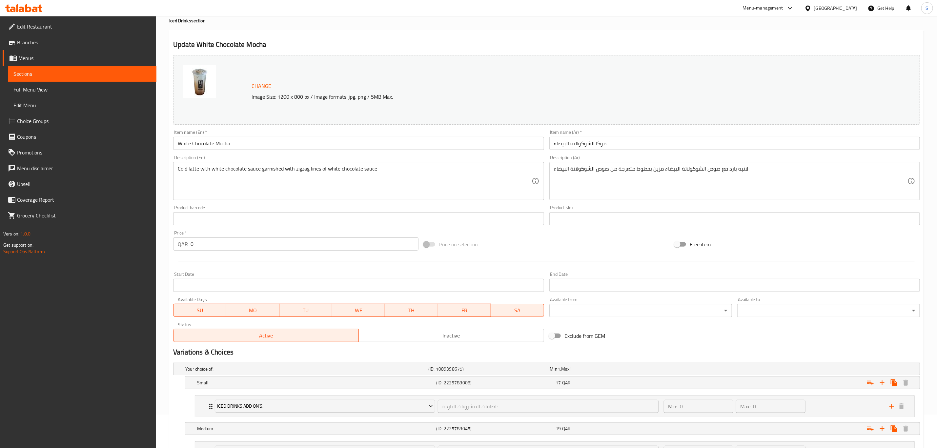
scroll to position [49, 0]
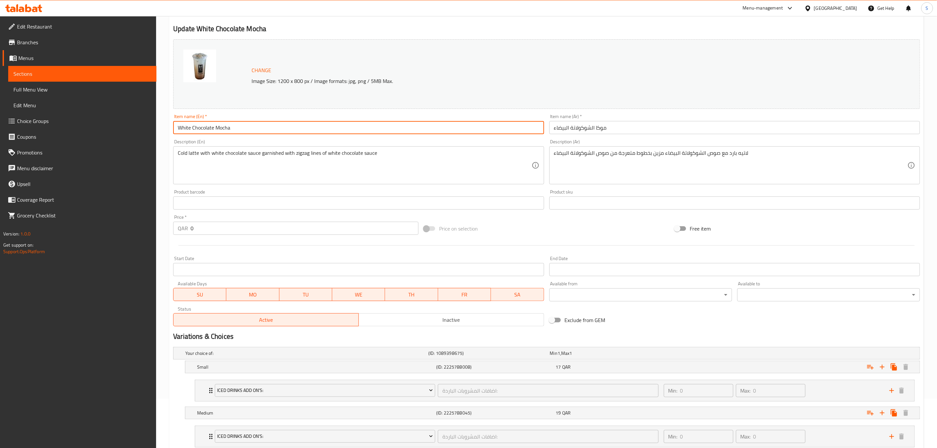
click at [286, 128] on input "White Chocolate Mocha" at bounding box center [358, 127] width 371 height 13
paste input "cold"
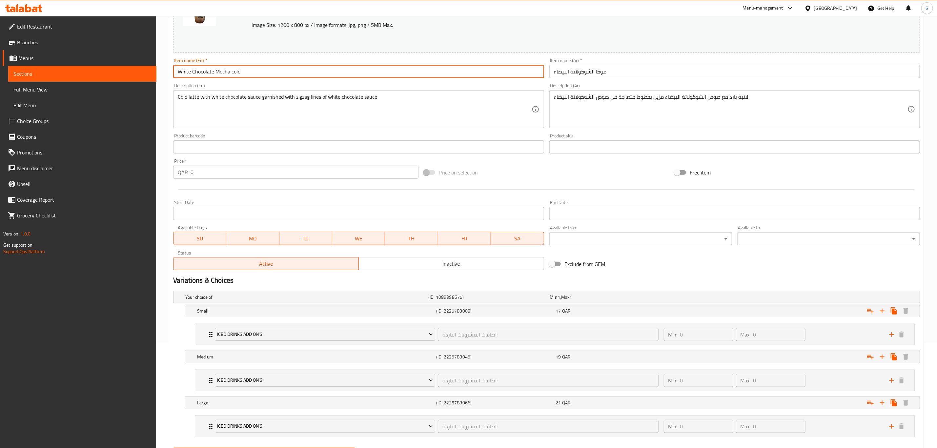
scroll to position [142, 0]
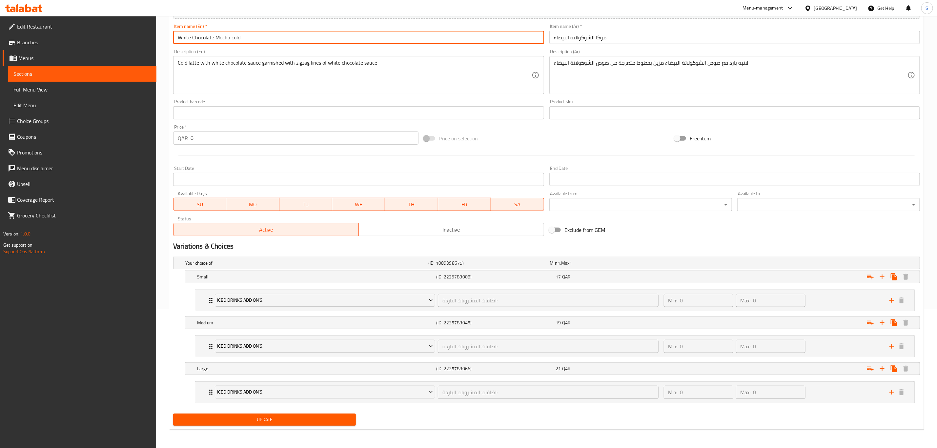
type input "White Chocolate Mocha cold"
click at [296, 422] on span "Update" at bounding box center [264, 420] width 172 height 8
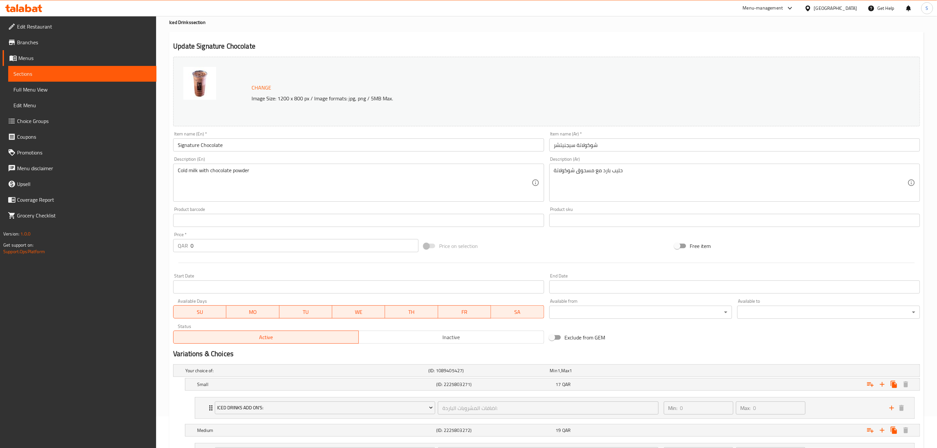
scroll to position [49, 0]
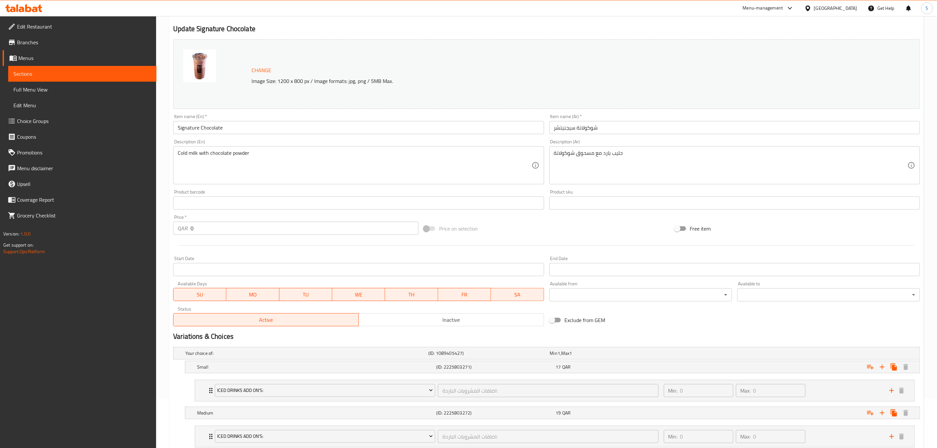
click at [298, 129] on input "Signature Chocolate" at bounding box center [358, 127] width 371 height 13
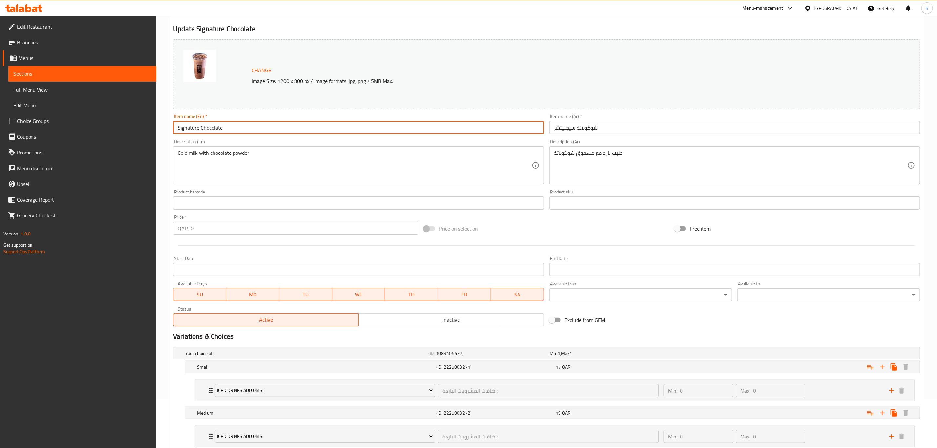
paste input "cold"
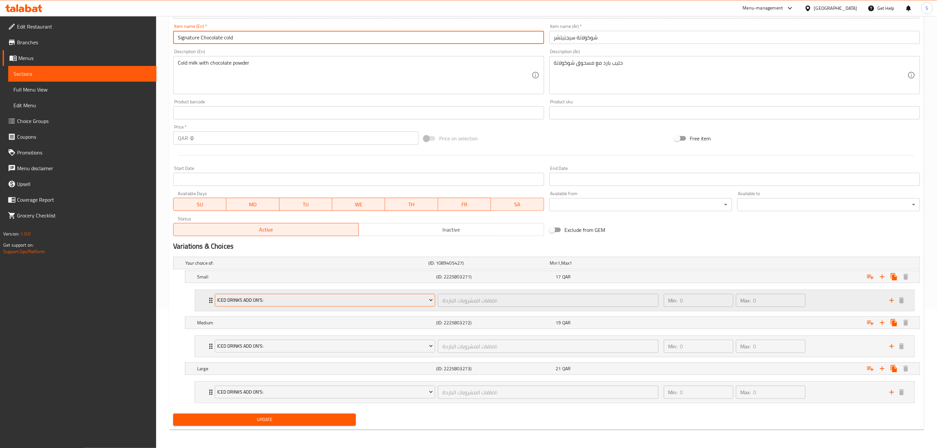
scroll to position [142, 0]
type input "Signature Chocolate cold"
click at [295, 414] on button "Update" at bounding box center [264, 420] width 183 height 12
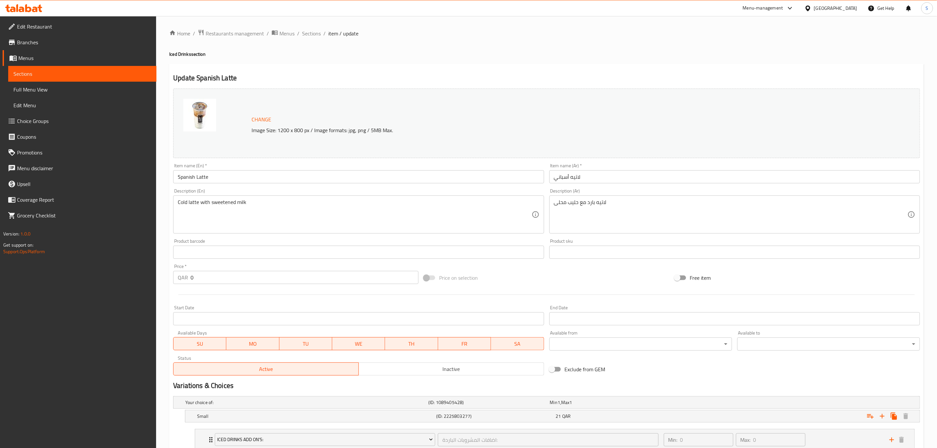
click at [270, 181] on input "Spanish Latte" at bounding box center [358, 176] width 371 height 13
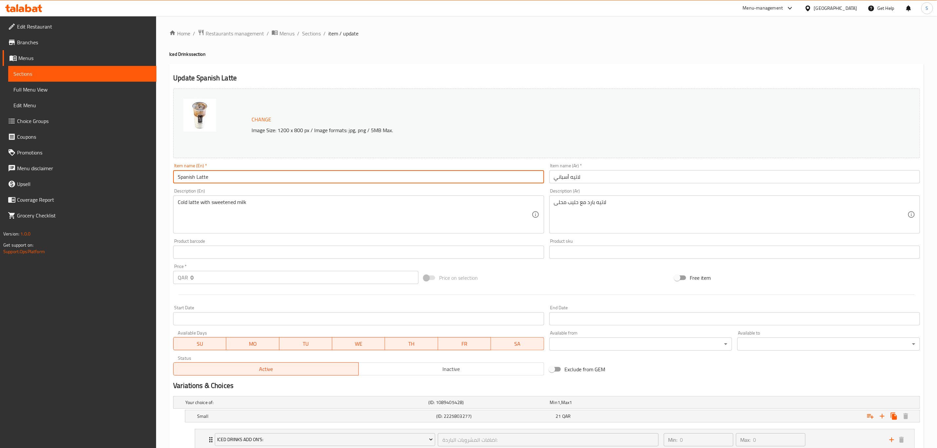
paste input "cold"
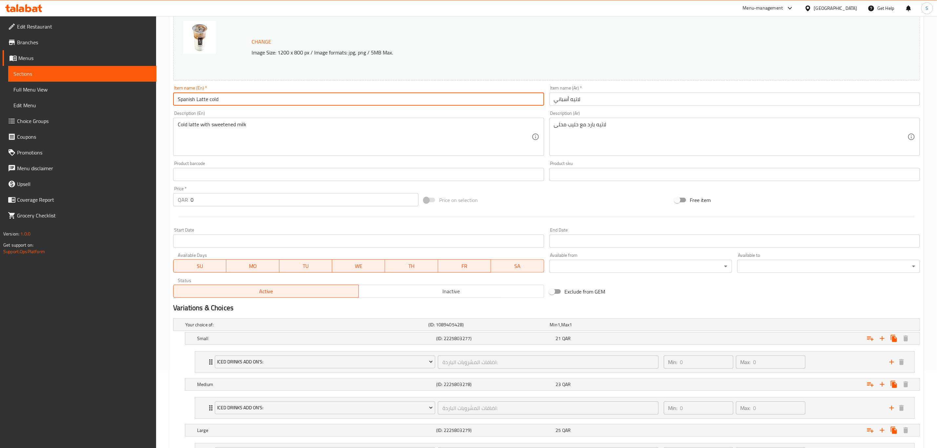
scroll to position [142, 0]
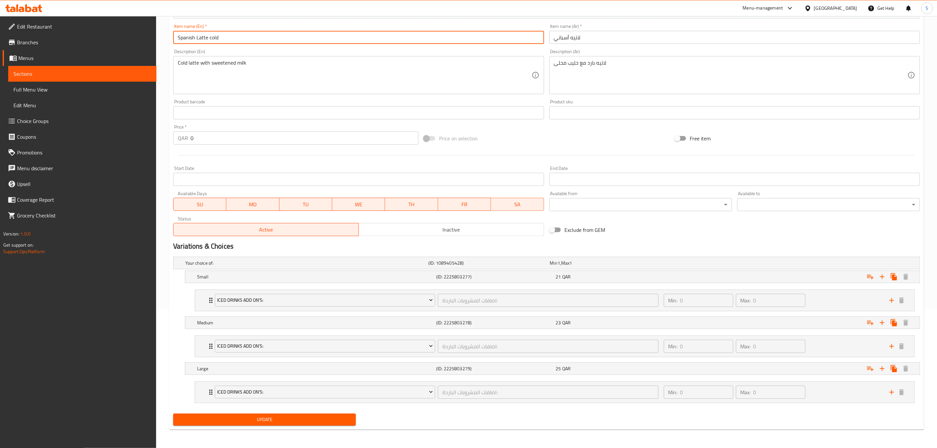
type input "Spanish Latte cold"
click at [278, 411] on div "Update" at bounding box center [265, 419] width 188 height 17
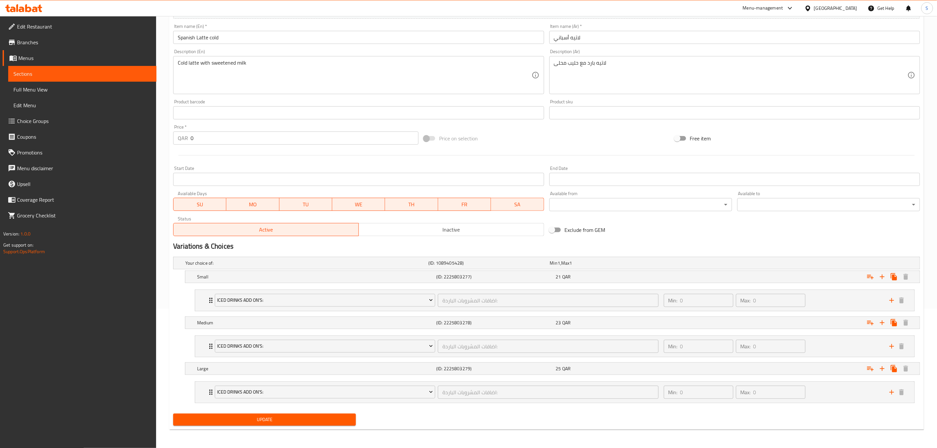
click at [274, 422] on span "Update" at bounding box center [264, 420] width 172 height 8
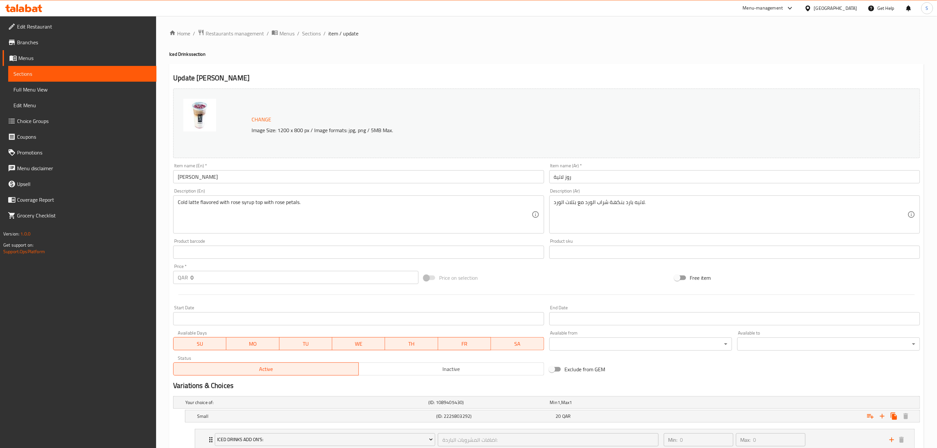
click at [332, 175] on input "Rose Latte" at bounding box center [358, 176] width 371 height 13
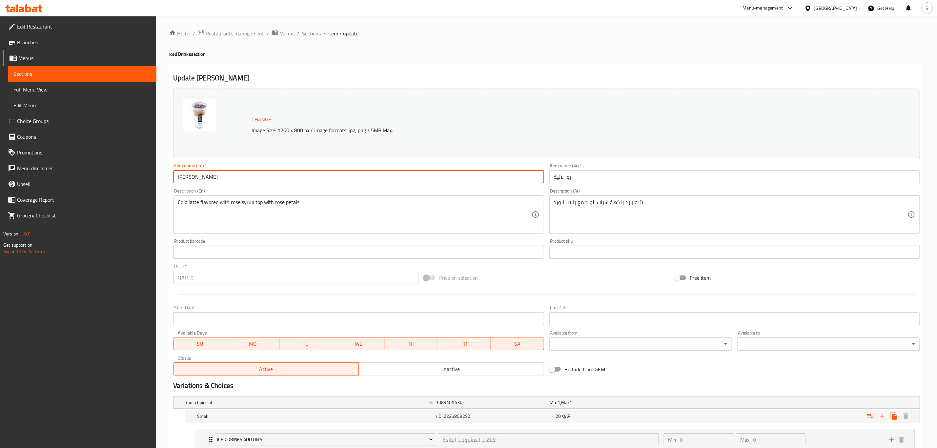
paste input "cold"
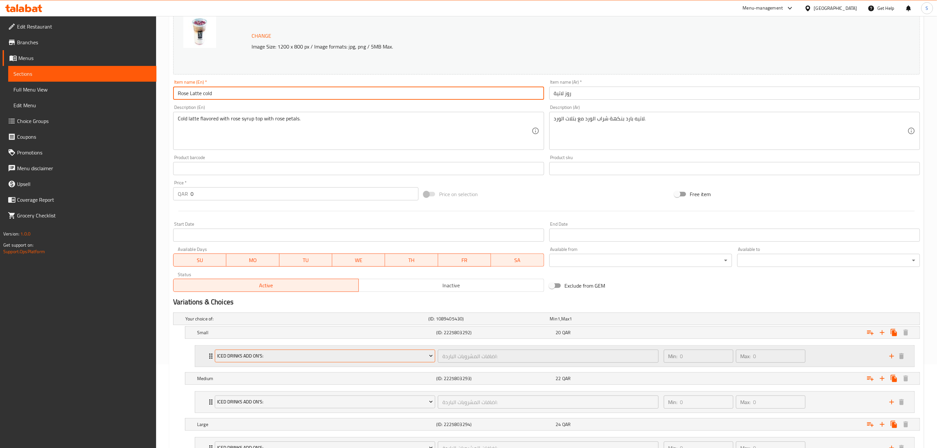
scroll to position [142, 0]
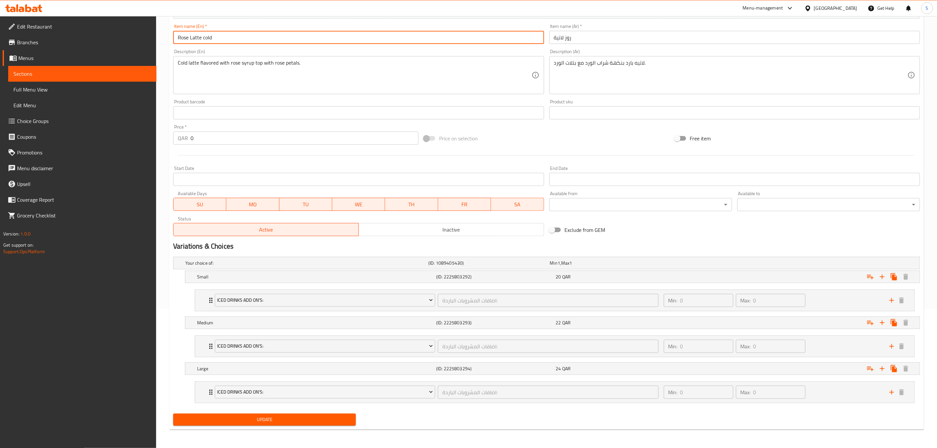
type input "Rose Latte cold"
drag, startPoint x: 269, startPoint y: 421, endPoint x: 478, endPoint y: 212, distance: 295.6
click at [270, 421] on span "Update" at bounding box center [264, 420] width 172 height 8
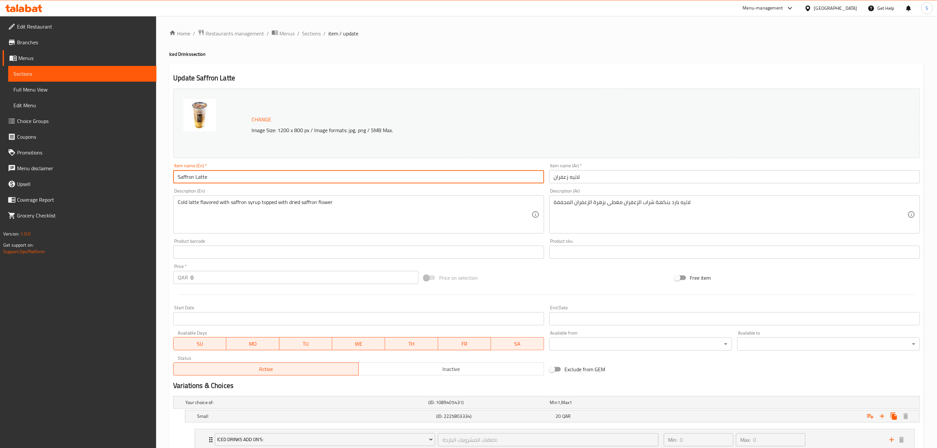
click at [279, 178] on input "Saffron Latte" at bounding box center [358, 176] width 371 height 13
paste input "cold"
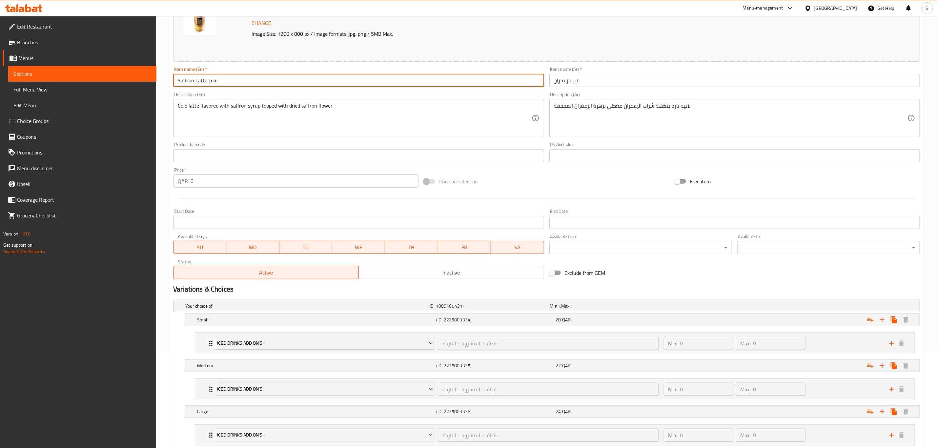
scroll to position [142, 0]
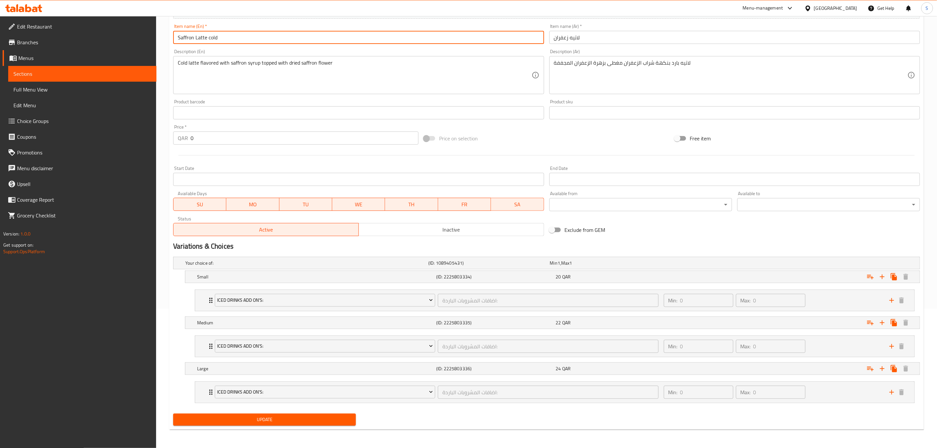
type input "Saffron Latte cold"
click at [273, 423] on span "Update" at bounding box center [264, 420] width 172 height 8
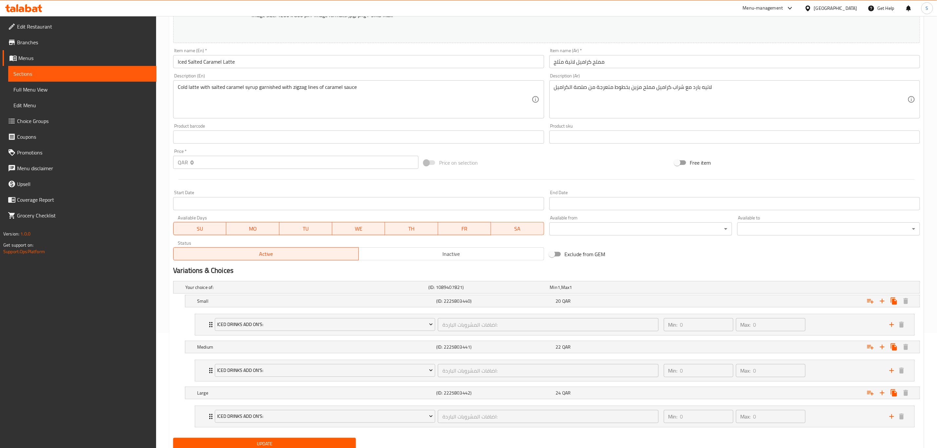
scroll to position [93, 0]
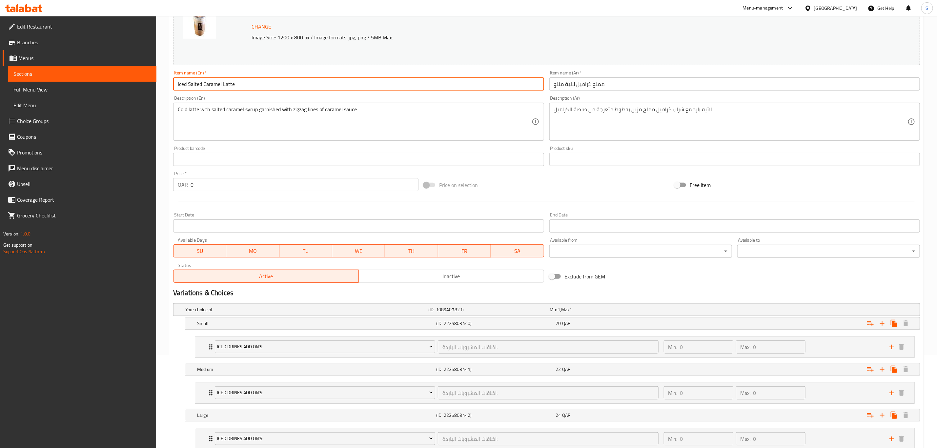
click at [278, 81] on input "Iced Salted Caramel Latte" at bounding box center [358, 83] width 371 height 13
paste input "cold"
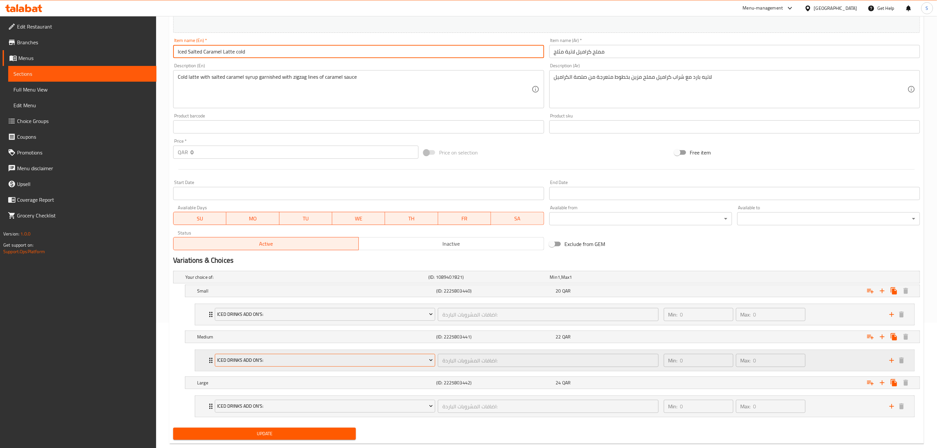
scroll to position [142, 0]
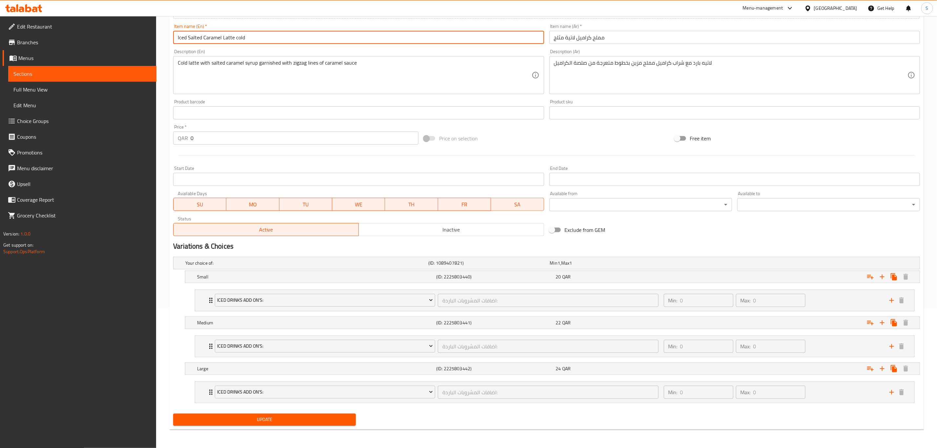
type input "Iced Salted Caramel Latte cold"
click at [279, 423] on span "Update" at bounding box center [264, 420] width 172 height 8
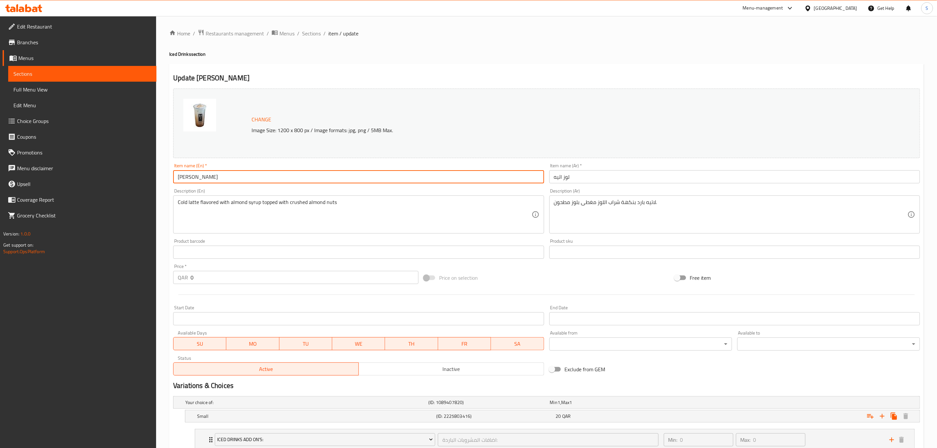
click at [225, 180] on input "[PERSON_NAME]" at bounding box center [358, 176] width 371 height 13
paste input "cold"
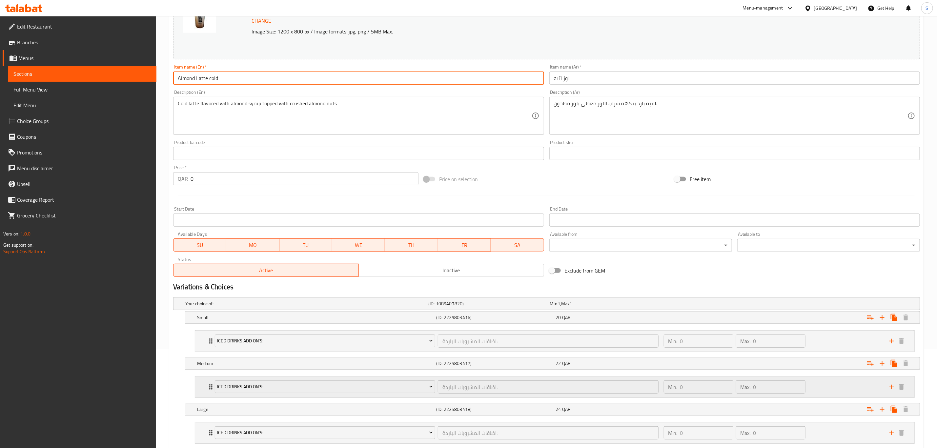
scroll to position [142, 0]
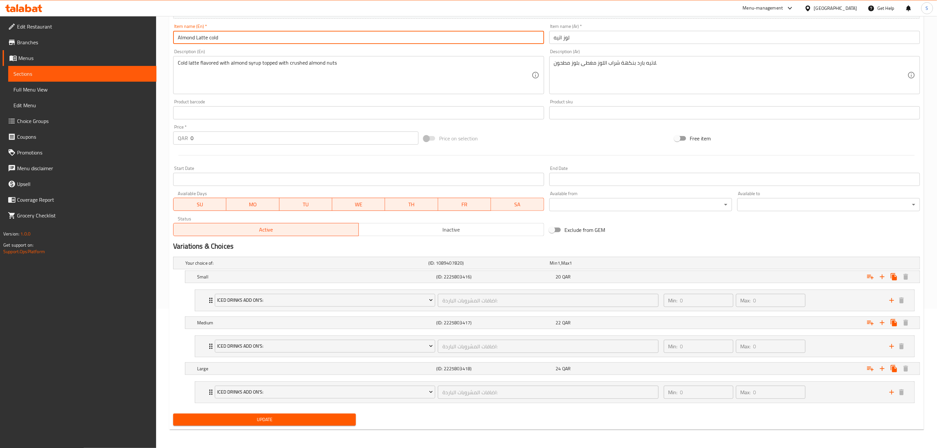
type input "Almond Latte cold"
drag, startPoint x: 257, startPoint y: 424, endPoint x: 439, endPoint y: 257, distance: 246.6
click at [257, 423] on span "Update" at bounding box center [264, 420] width 172 height 8
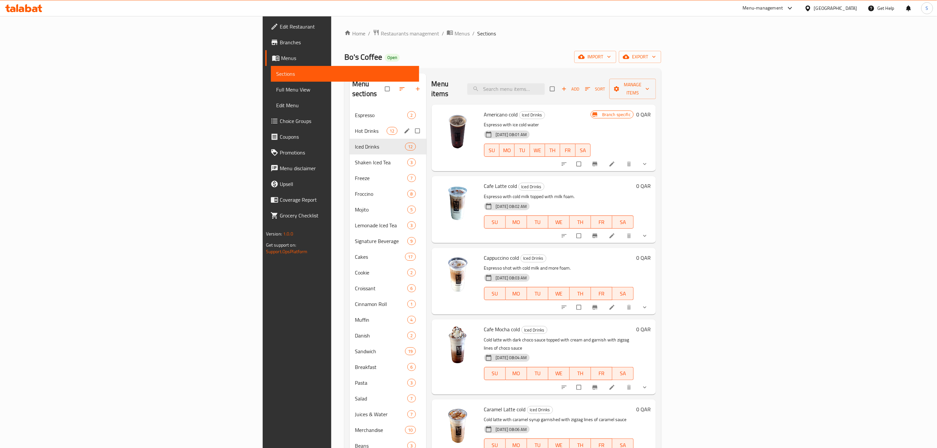
click at [355, 127] on span "Hot Drinks" at bounding box center [371, 131] width 32 height 8
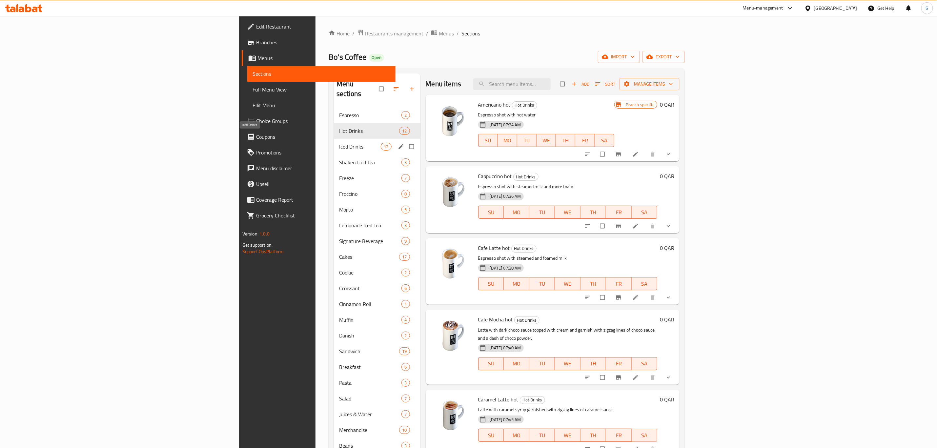
click at [339, 143] on span "Iced Drinks" at bounding box center [360, 147] width 42 height 8
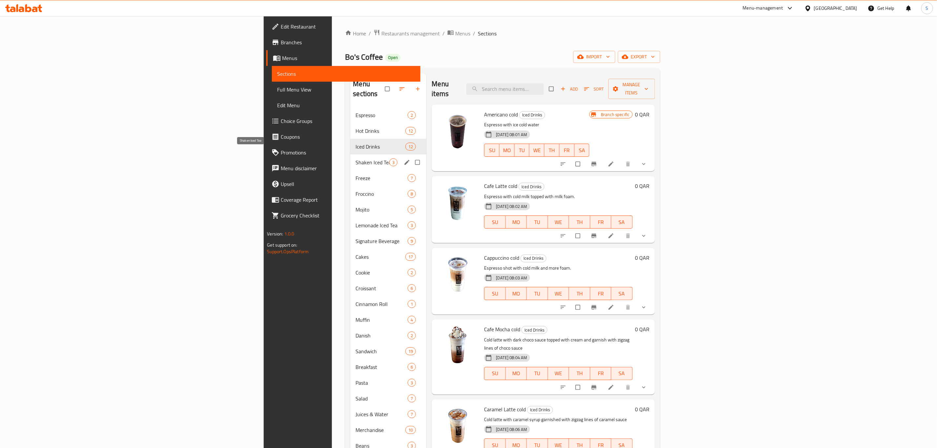
click at [356, 158] on span "Shaken Iced Tea" at bounding box center [373, 162] width 34 height 8
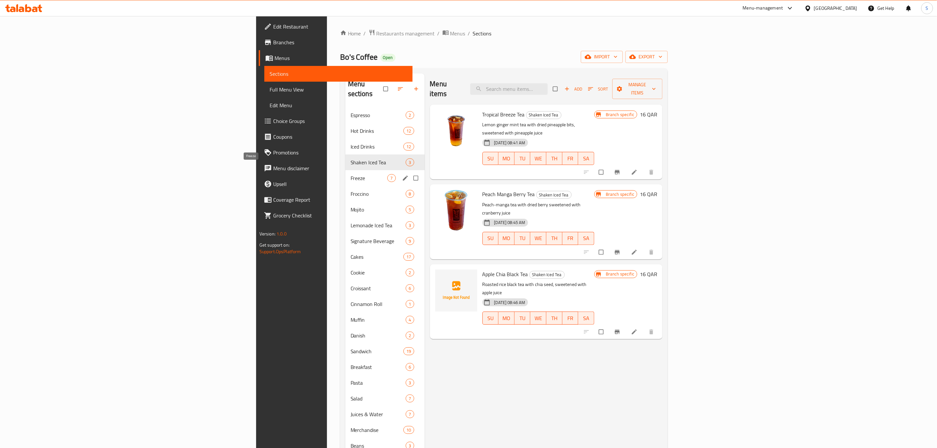
click at [351, 174] on span "Freeze" at bounding box center [369, 178] width 37 height 8
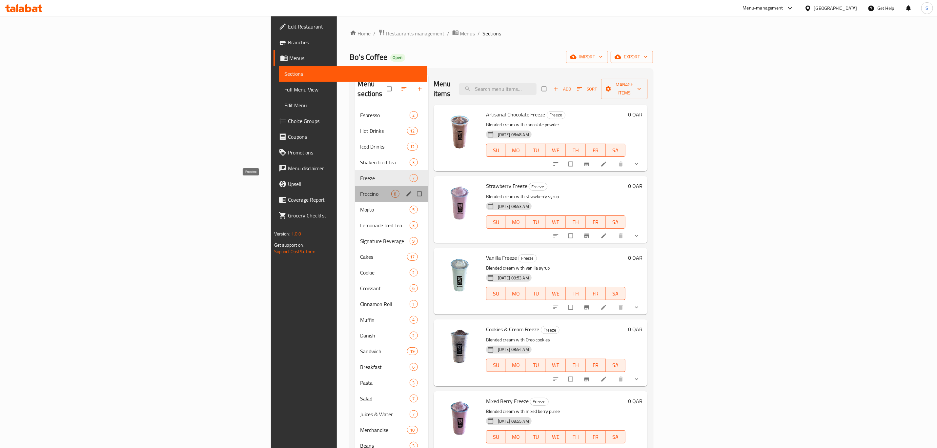
click at [361, 190] on span "Froccino" at bounding box center [376, 194] width 31 height 8
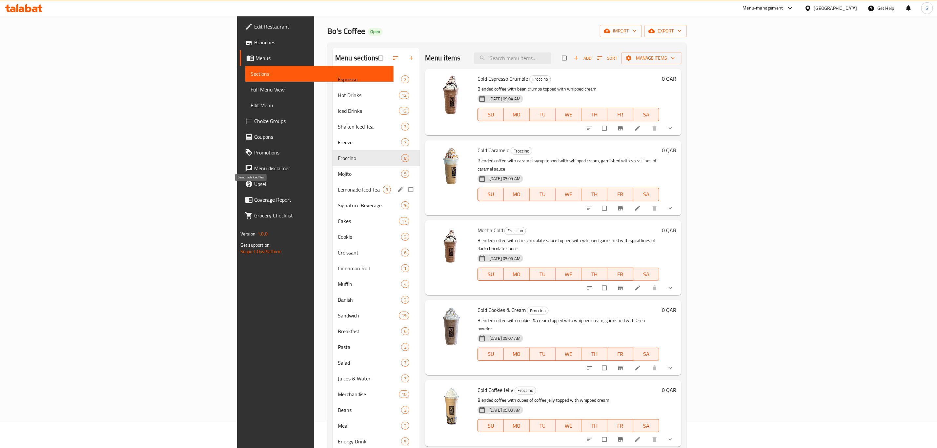
scroll to position [49, 0]
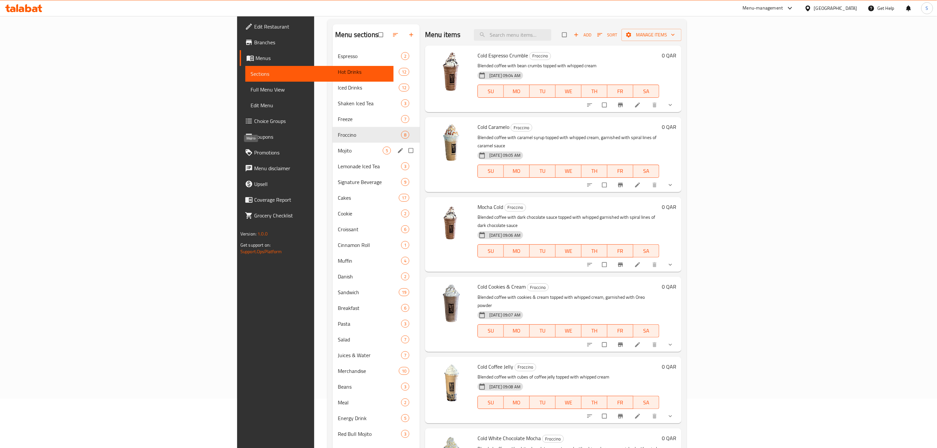
click at [338, 153] on span "Mojito" at bounding box center [360, 151] width 45 height 8
